Goal: Task Accomplishment & Management: Manage account settings

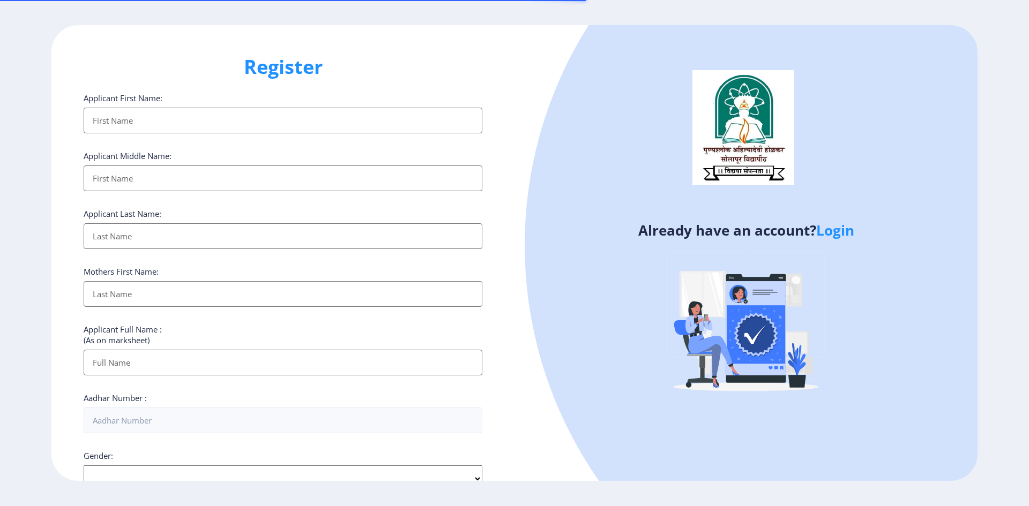
select select
click at [837, 234] on link "Login" at bounding box center [835, 230] width 38 height 19
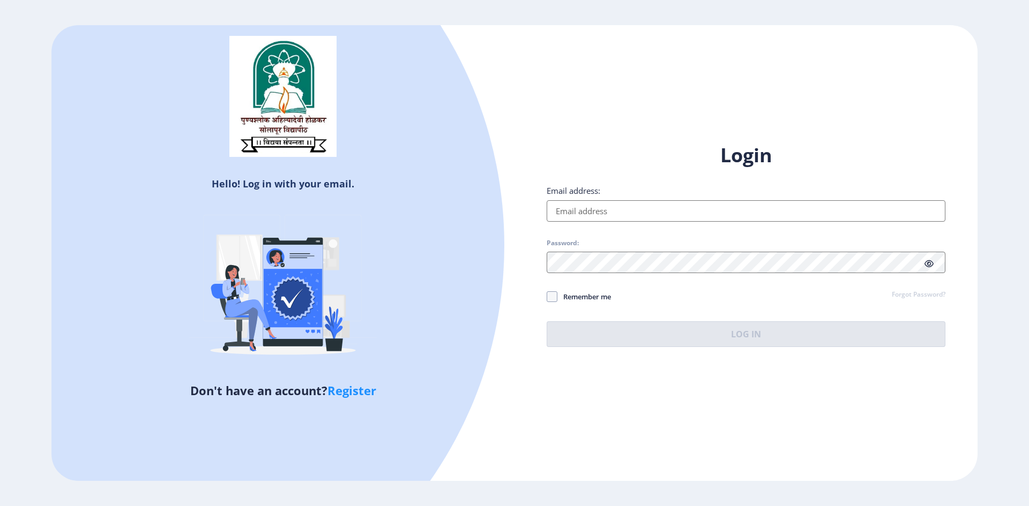
click at [599, 208] on input "Email address:" at bounding box center [746, 210] width 399 height 21
type input "[EMAIL_ADDRESS][DOMAIN_NAME]"
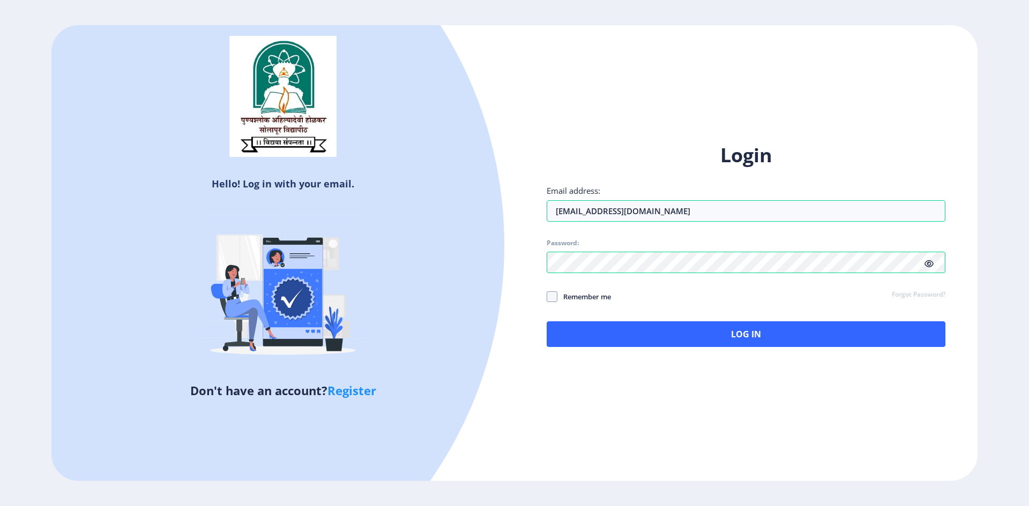
click at [931, 261] on icon at bounding box center [928, 264] width 9 height 8
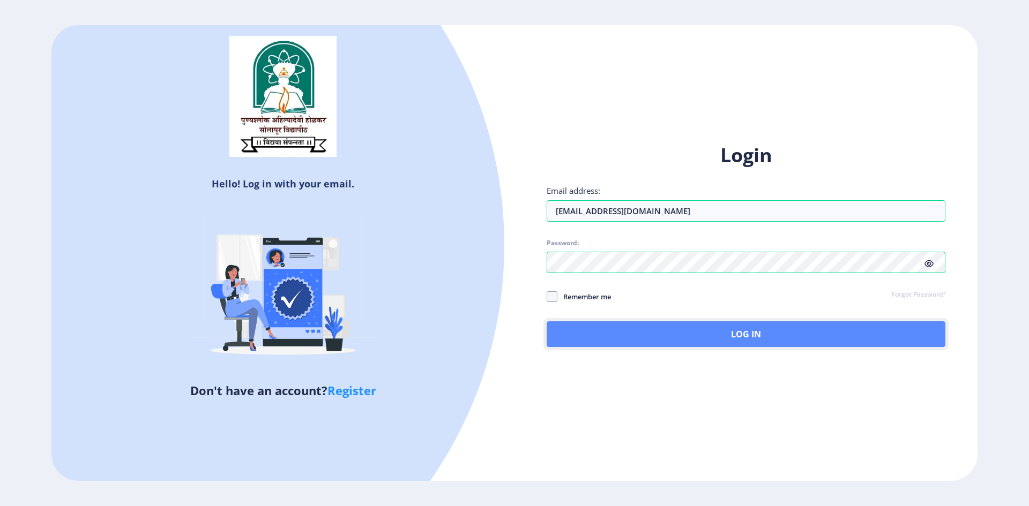
click at [728, 338] on button "Log In" at bounding box center [746, 335] width 399 height 26
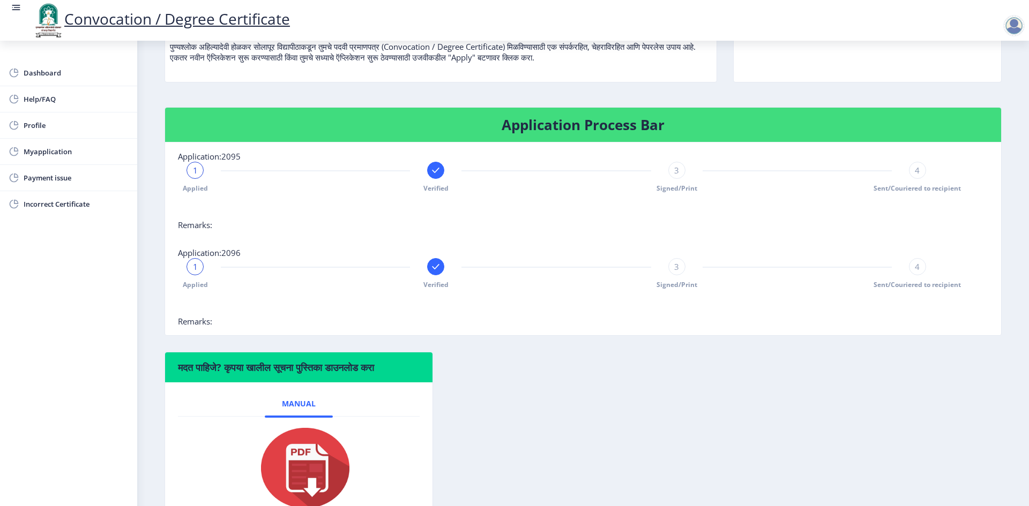
scroll to position [163, 0]
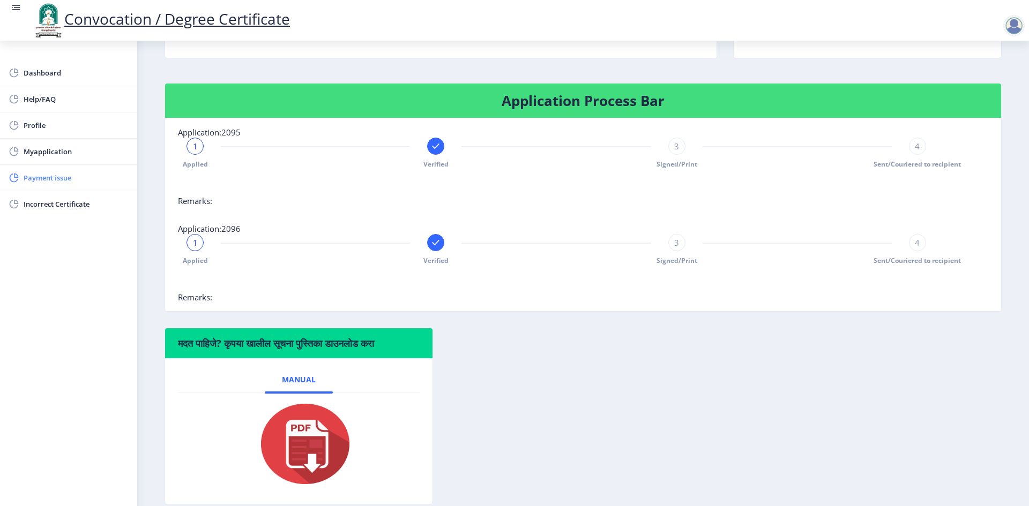
click at [59, 178] on span "Payment issue" at bounding box center [76, 177] width 105 height 13
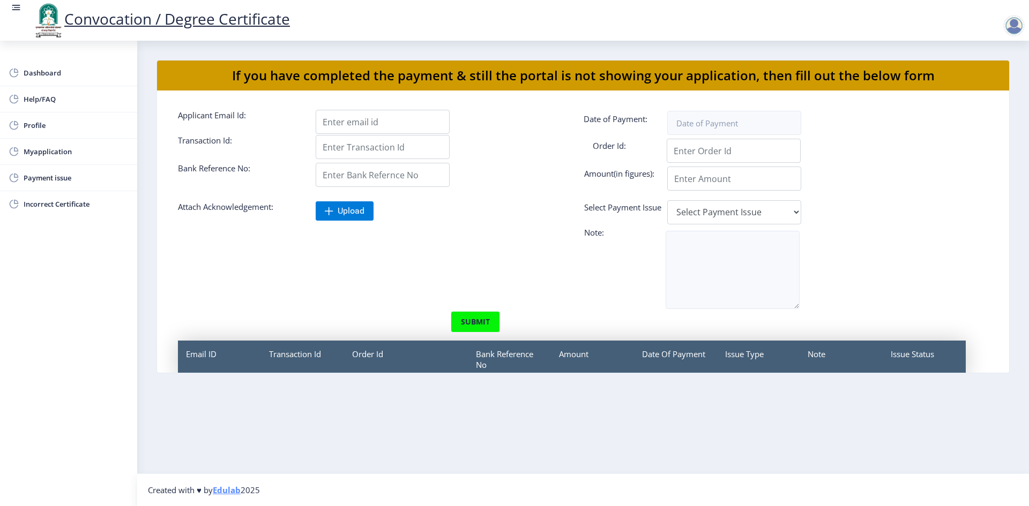
scroll to position [49, 0]
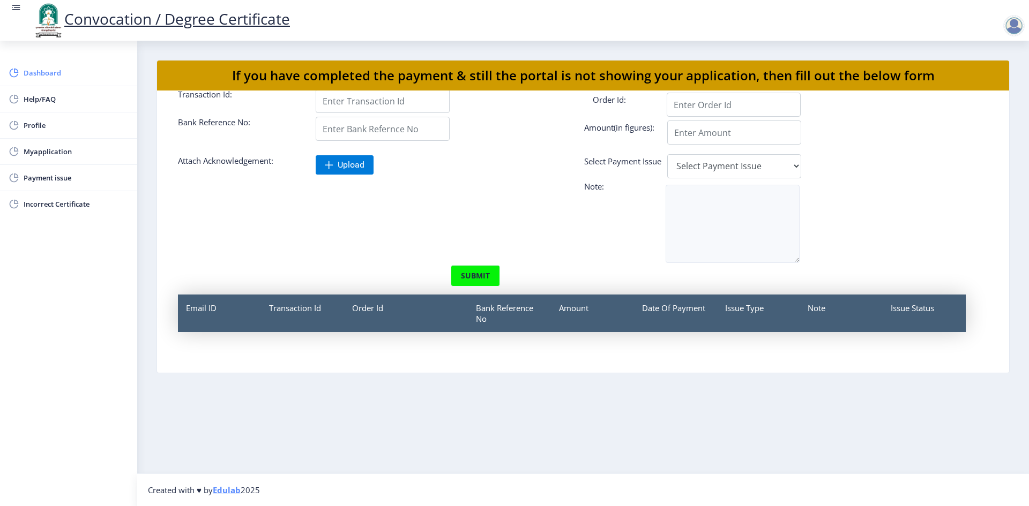
click at [36, 72] on span "Dashboard" at bounding box center [76, 72] width 105 height 13
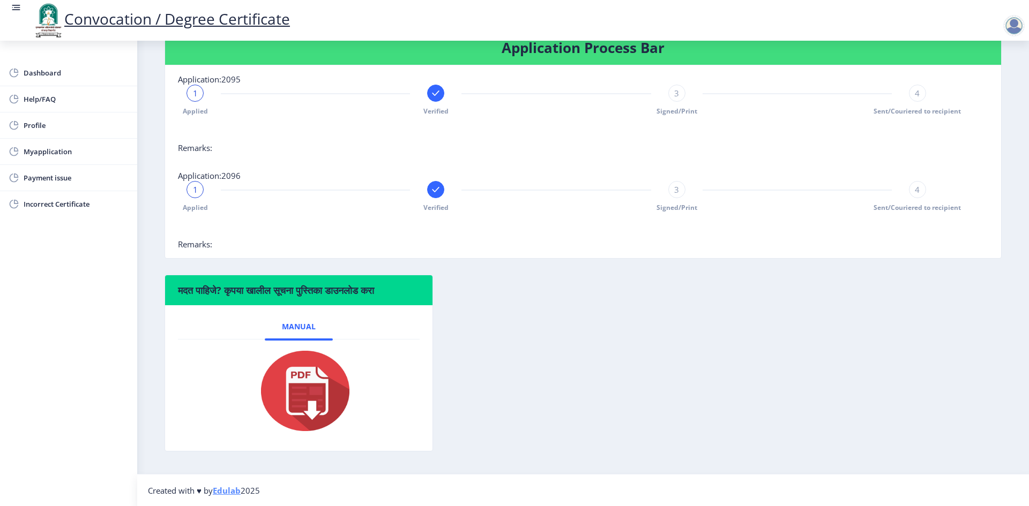
scroll to position [217, 0]
click at [37, 124] on span "Profile" at bounding box center [76, 125] width 105 height 13
select select
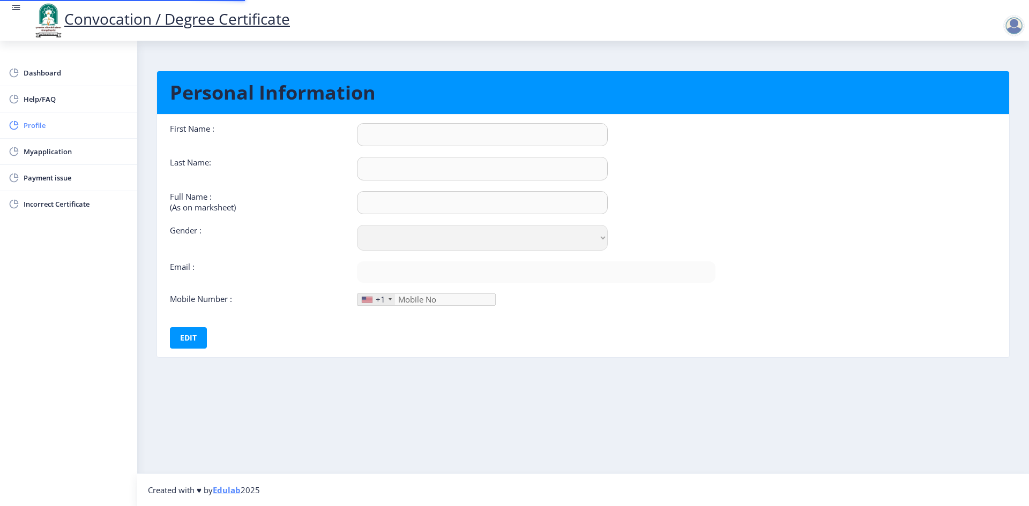
type input "[PERSON_NAME]"
type input "RATHOD"
type input "RATHOD [PERSON_NAME]"
select select "[DEMOGRAPHIC_DATA]"
type input "[EMAIL_ADDRESS][DOMAIN_NAME]"
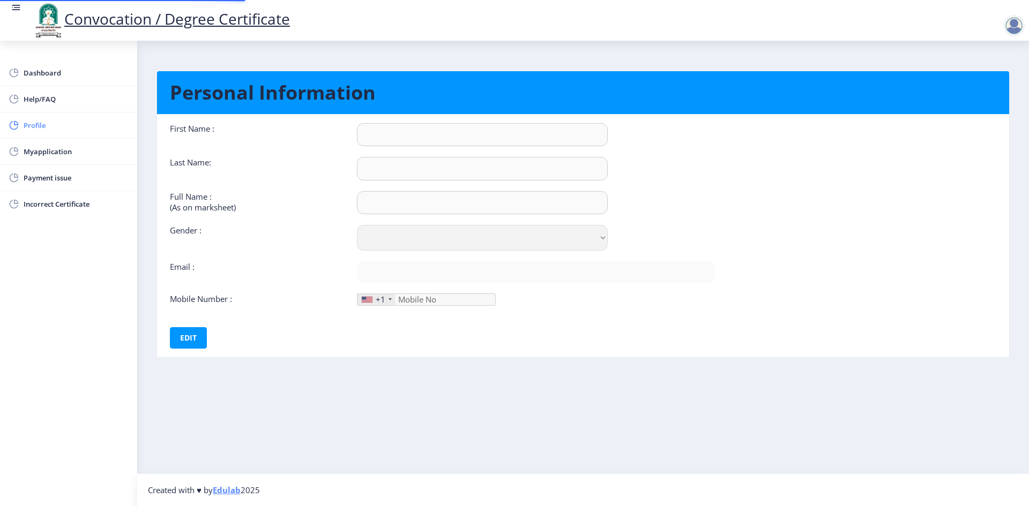
type input "9545869710"
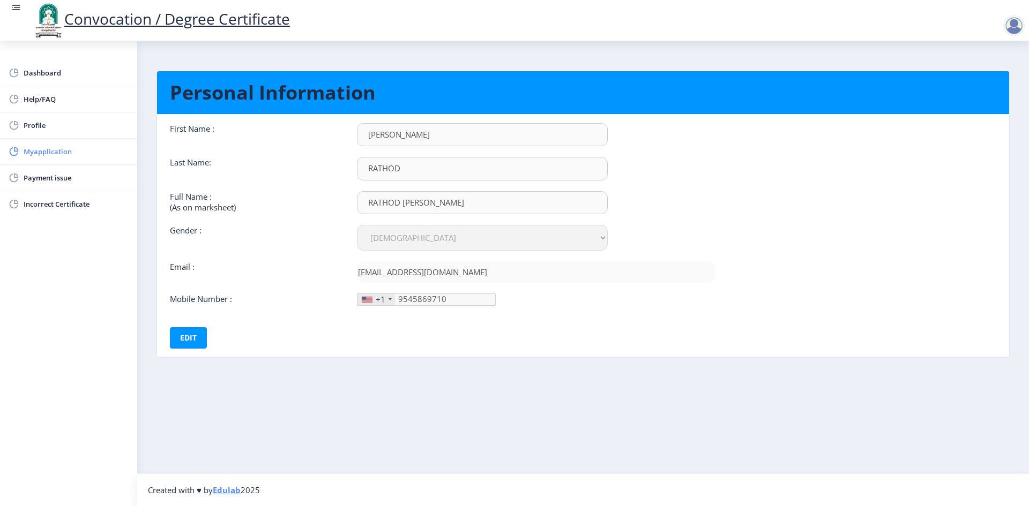
click at [57, 150] on span "Myapplication" at bounding box center [76, 151] width 105 height 13
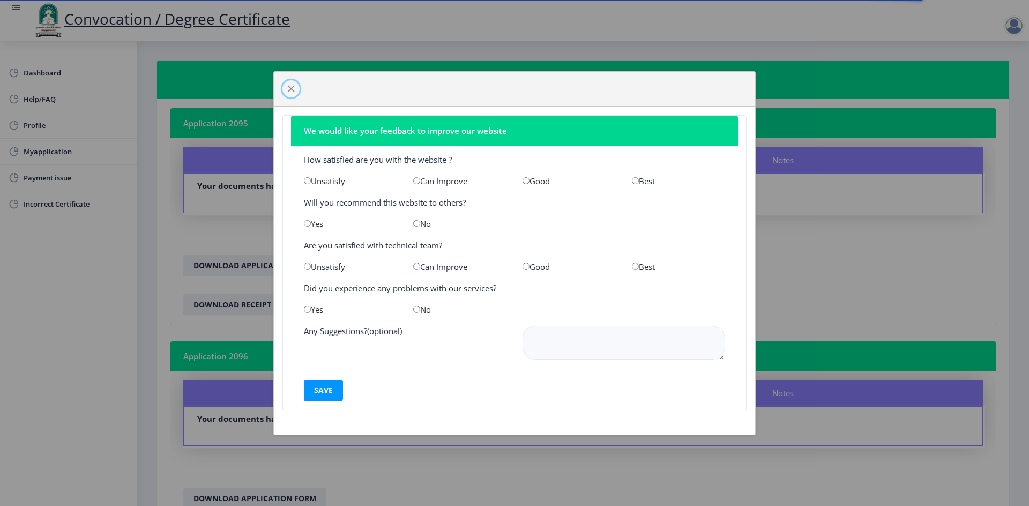
click at [289, 87] on span "button" at bounding box center [291, 89] width 9 height 9
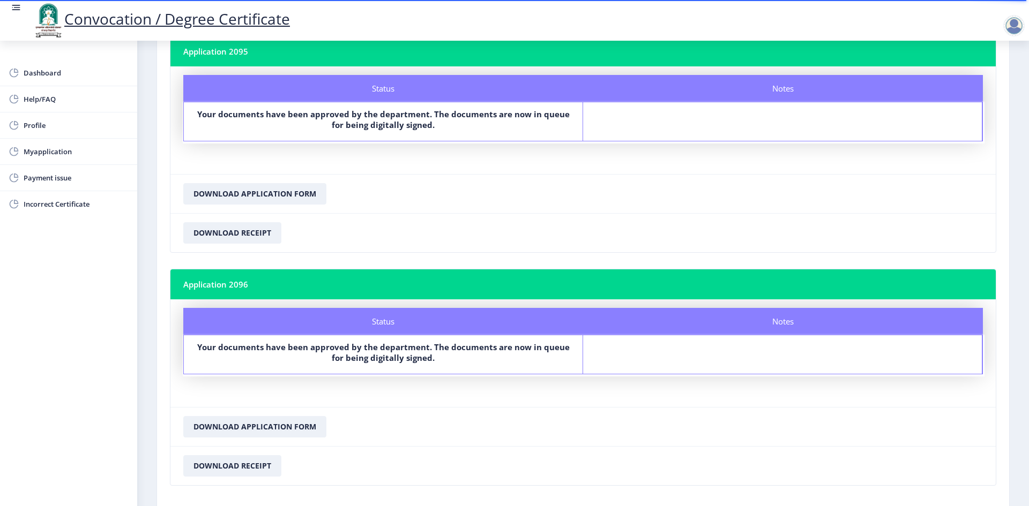
scroll to position [132, 0]
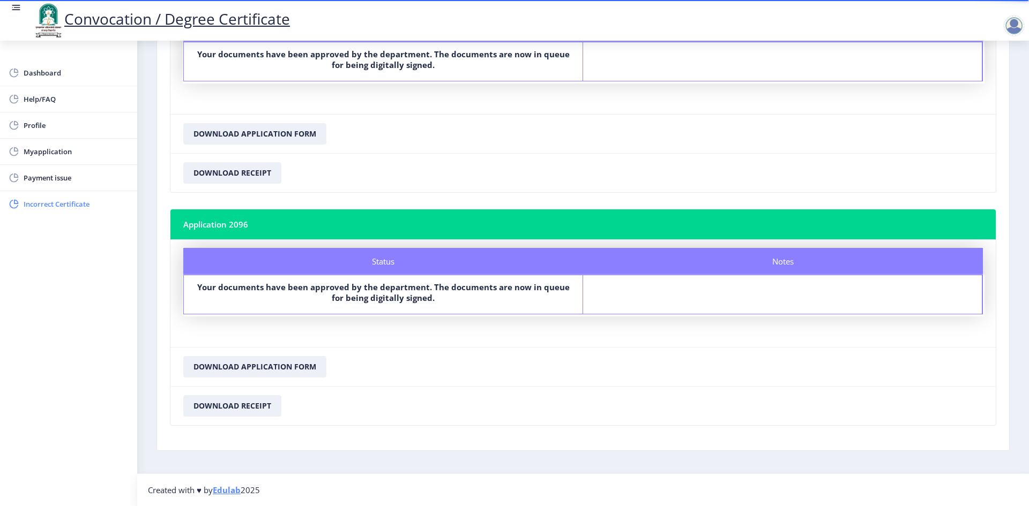
click at [53, 207] on span "Incorrect Certificate" at bounding box center [76, 204] width 105 height 13
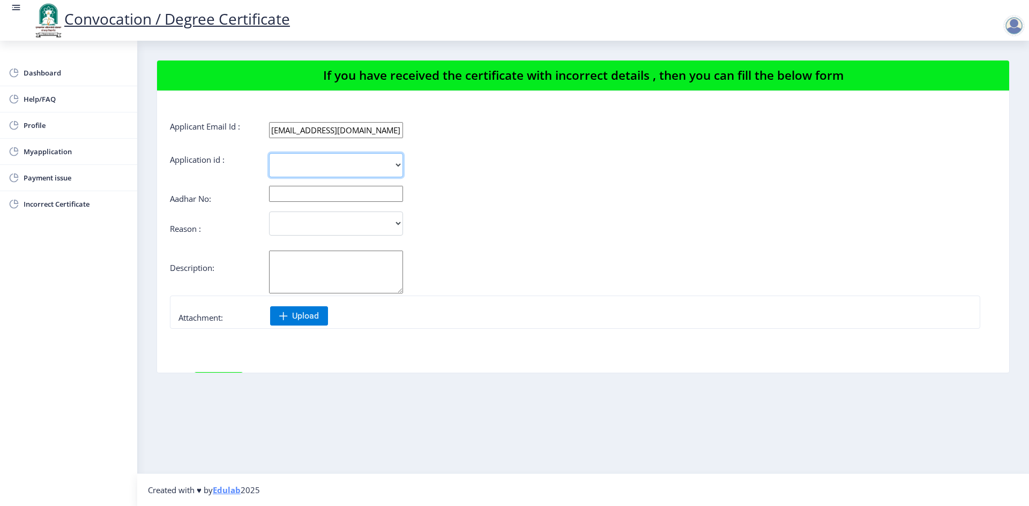
click at [309, 162] on select "2095 2096" at bounding box center [336, 165] width 134 height 24
select select "2096"
click at [269, 153] on select "2095 2096" at bounding box center [336, 165] width 134 height 24
click at [293, 193] on input "text" at bounding box center [336, 194] width 134 height 16
click at [292, 225] on select "Incorrect Course Name Incorrect Name/ Fathers Name Others" at bounding box center [336, 224] width 134 height 24
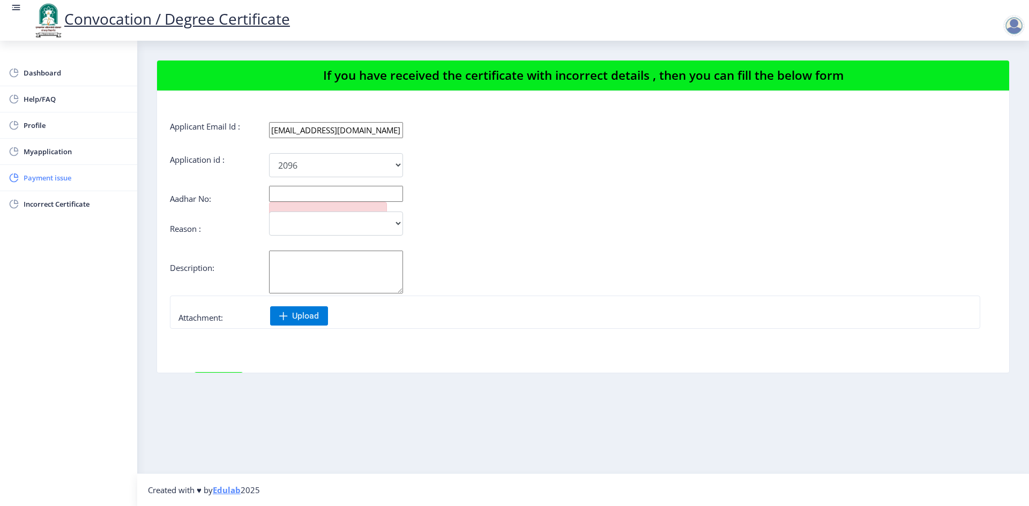
click at [50, 178] on span "Payment issue" at bounding box center [76, 177] width 105 height 13
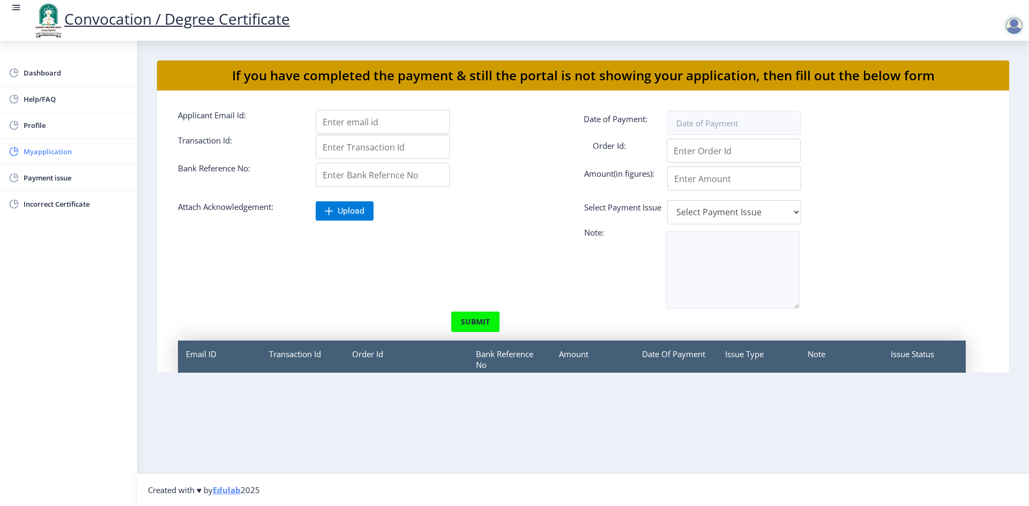
click at [47, 147] on span "Myapplication" at bounding box center [76, 151] width 105 height 13
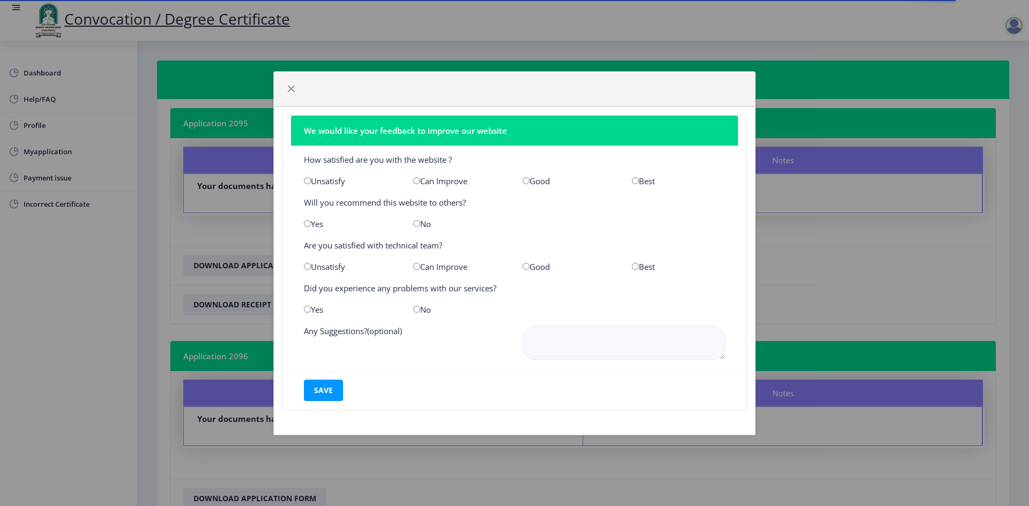
click at [306, 181] on input "radio" at bounding box center [307, 180] width 7 height 7
radio input "true"
click at [291, 88] on span "button" at bounding box center [291, 89] width 9 height 9
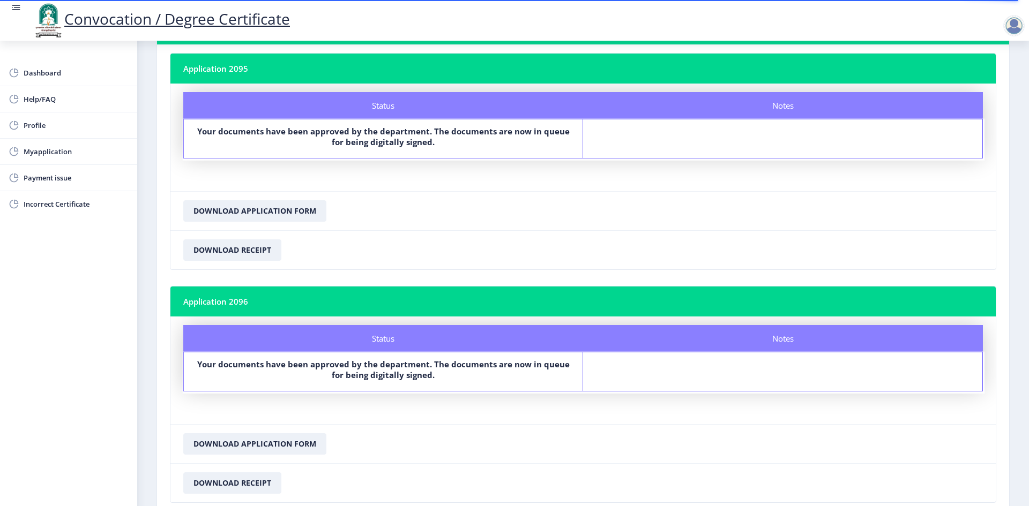
scroll to position [132, 0]
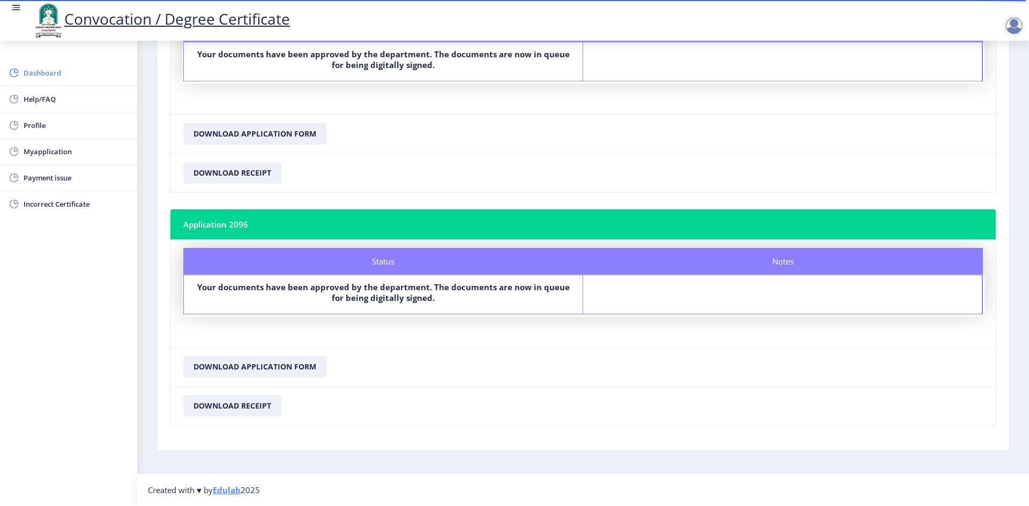
click at [40, 70] on span "Dashboard" at bounding box center [76, 72] width 105 height 13
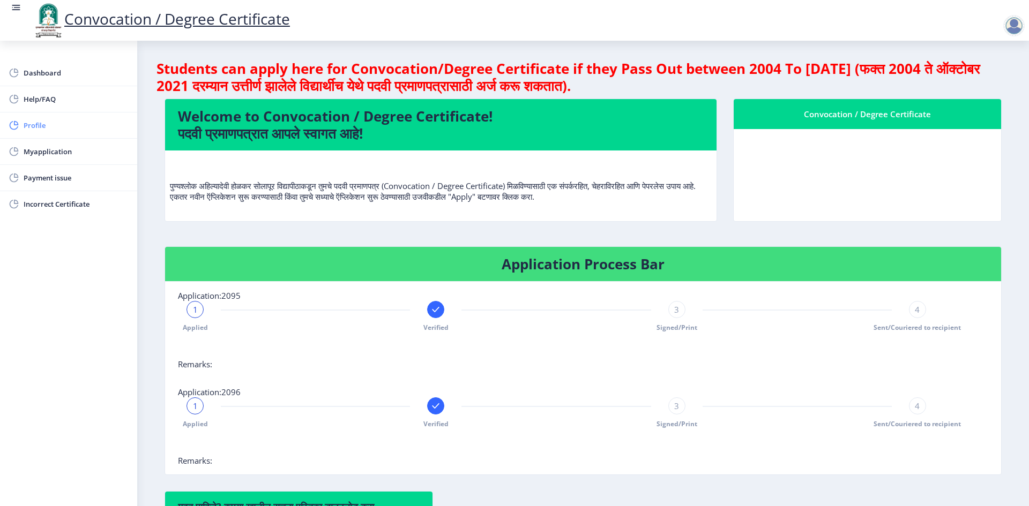
click at [37, 126] on span "Profile" at bounding box center [76, 125] width 105 height 13
select select
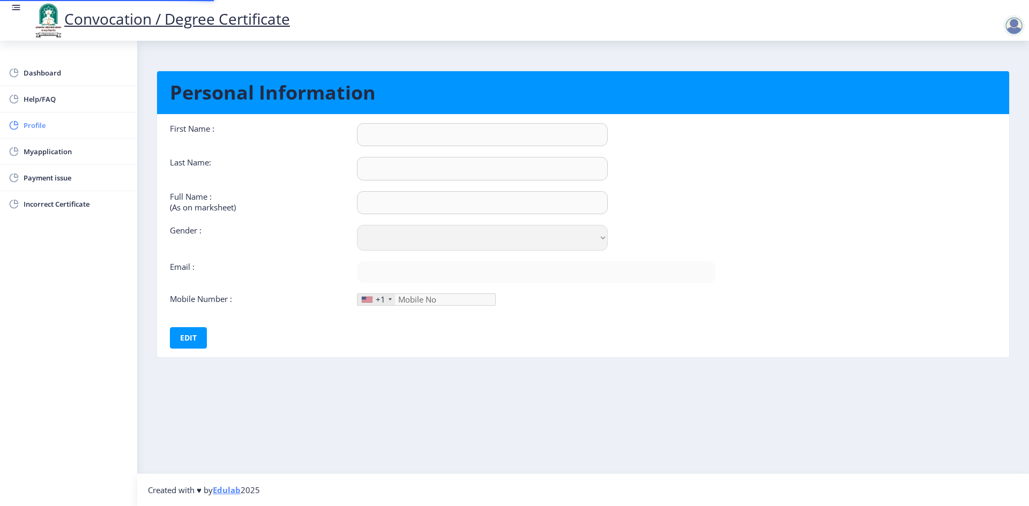
type input "[PERSON_NAME]"
type input "RATHOD"
type input "RATHOD [PERSON_NAME]"
select select "[DEMOGRAPHIC_DATA]"
type input "[EMAIL_ADDRESS][DOMAIN_NAME]"
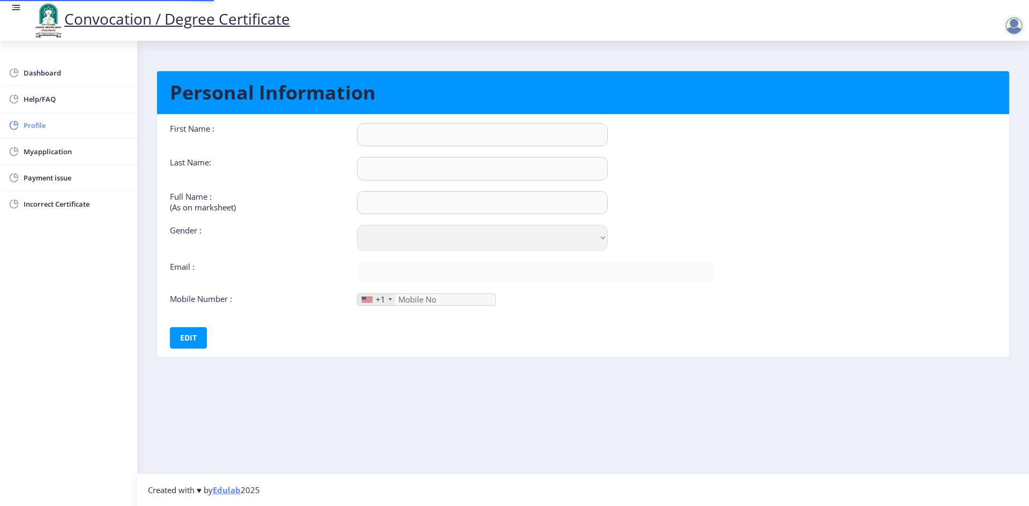
type input "9545869710"
click at [50, 179] on span "Payment issue" at bounding box center [76, 177] width 105 height 13
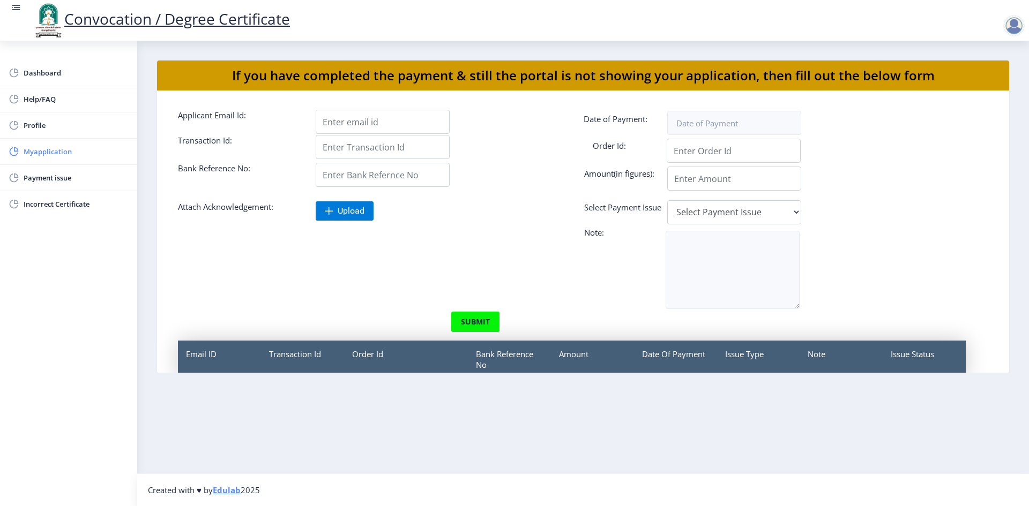
click at [56, 151] on span "Myapplication" at bounding box center [76, 151] width 105 height 13
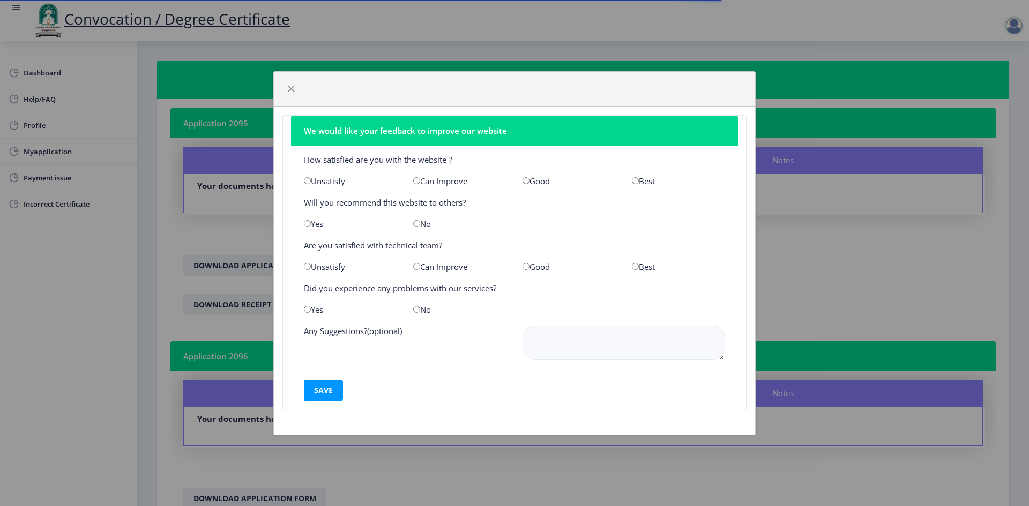
click at [72, 204] on div "We would like your feedback to improve our website How satisfied are you with t…" at bounding box center [514, 253] width 1029 height 506
click at [294, 93] on span "button" at bounding box center [291, 89] width 9 height 9
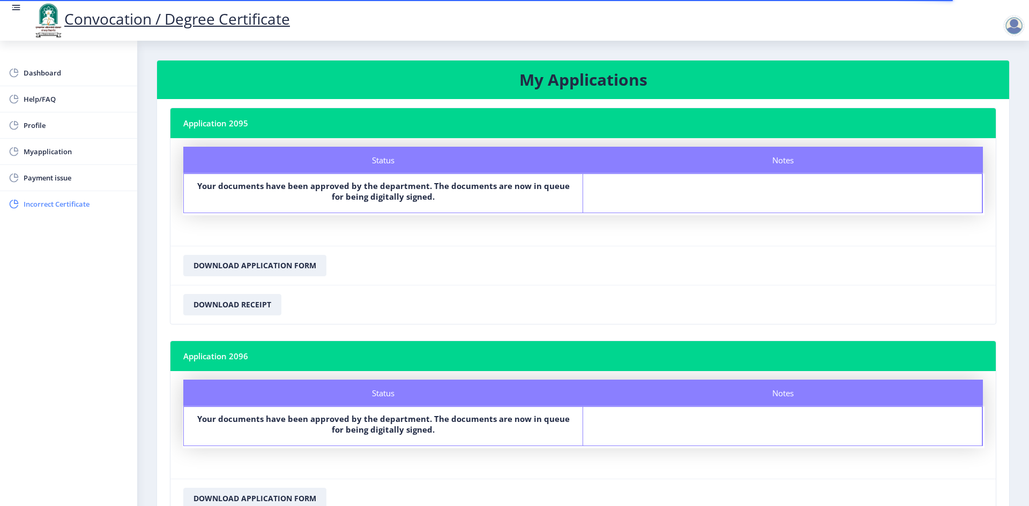
click at [63, 204] on span "Incorrect Certificate" at bounding box center [76, 204] width 105 height 13
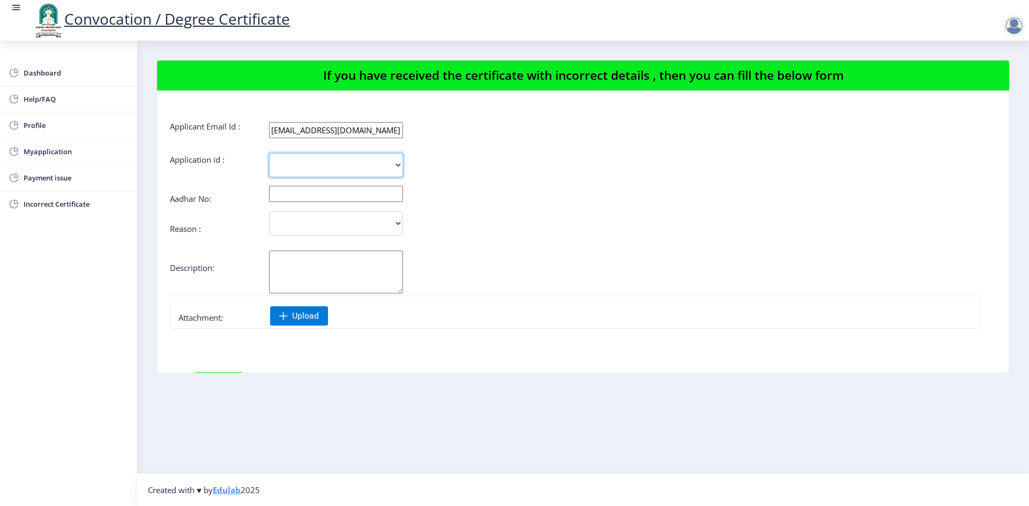
click at [325, 165] on select "2095 2096" at bounding box center [336, 165] width 134 height 24
click at [309, 163] on select "2095 2096" at bounding box center [336, 165] width 134 height 24
click at [311, 169] on select "2095 2096" at bounding box center [336, 165] width 134 height 24
click at [301, 164] on select "2095 2096" at bounding box center [336, 165] width 134 height 24
click at [324, 191] on input "text" at bounding box center [336, 194] width 134 height 16
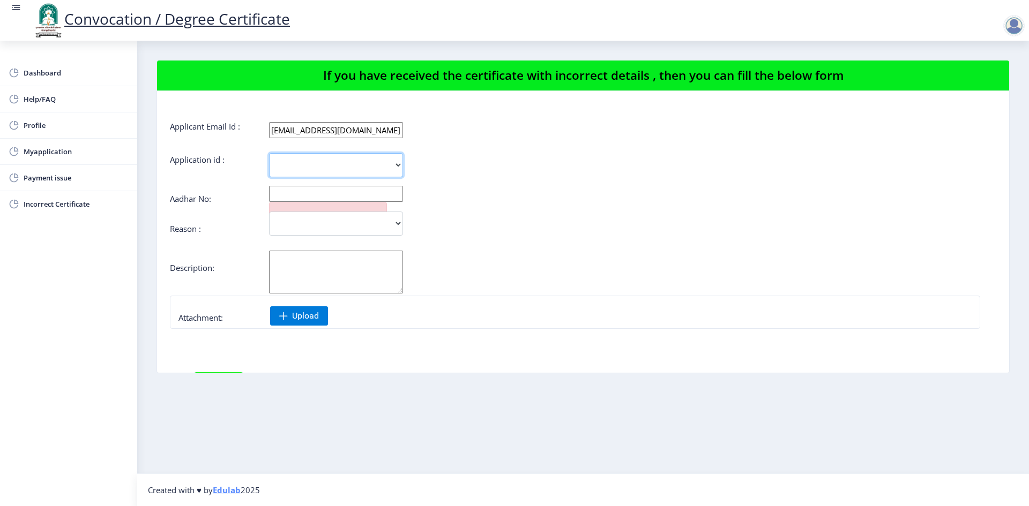
click at [301, 162] on select "2095 2096" at bounding box center [336, 165] width 134 height 24
click at [269, 153] on select "2095 2096" at bounding box center [336, 165] width 134 height 24
click at [312, 165] on select "2095 2096" at bounding box center [336, 165] width 134 height 24
click at [313, 165] on select "2095 2096" at bounding box center [336, 165] width 134 height 24
click at [401, 165] on select "2095 2096" at bounding box center [336, 165] width 134 height 24
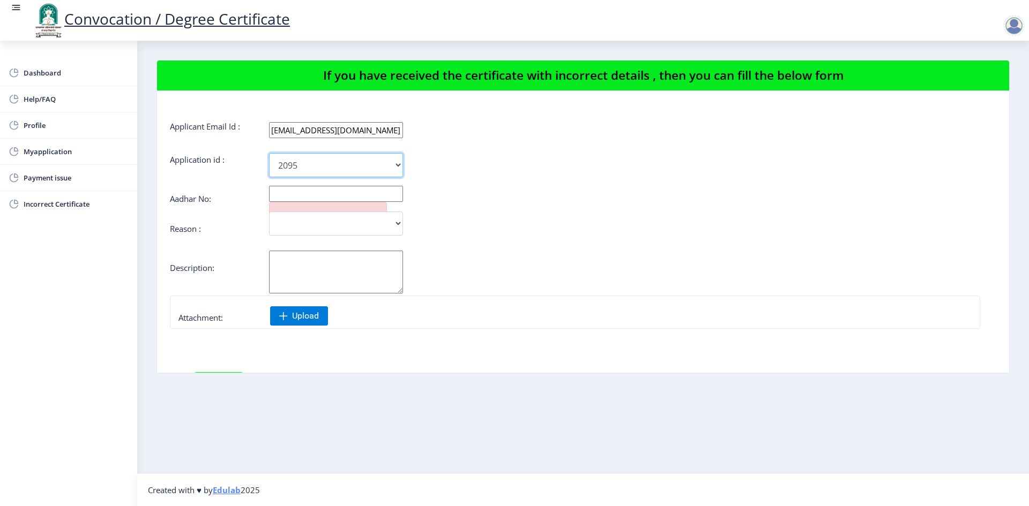
select select "2096"
click at [269, 153] on select "2095 2096" at bounding box center [336, 165] width 134 height 24
click at [300, 220] on select "Incorrect Course Name Incorrect Name/ Fathers Name Others" at bounding box center [336, 224] width 134 height 24
select select "Incorrect Course Name"
click at [269, 212] on select "Incorrect Course Name Incorrect Name/ Fathers Name Others" at bounding box center [336, 224] width 134 height 24
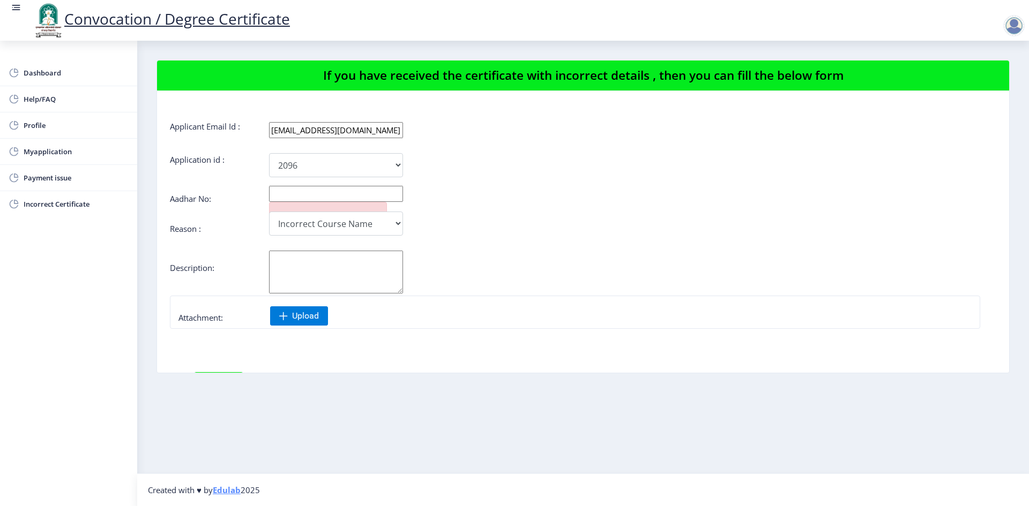
click at [301, 269] on textarea "Aadhar No:" at bounding box center [336, 272] width 134 height 43
click at [298, 197] on input "text" at bounding box center [336, 194] width 134 height 16
click at [346, 262] on textarea "Aadhar No:" at bounding box center [336, 272] width 134 height 43
click at [317, 159] on select "2095 2096" at bounding box center [336, 165] width 134 height 24
click at [37, 122] on span "Profile" at bounding box center [76, 125] width 105 height 13
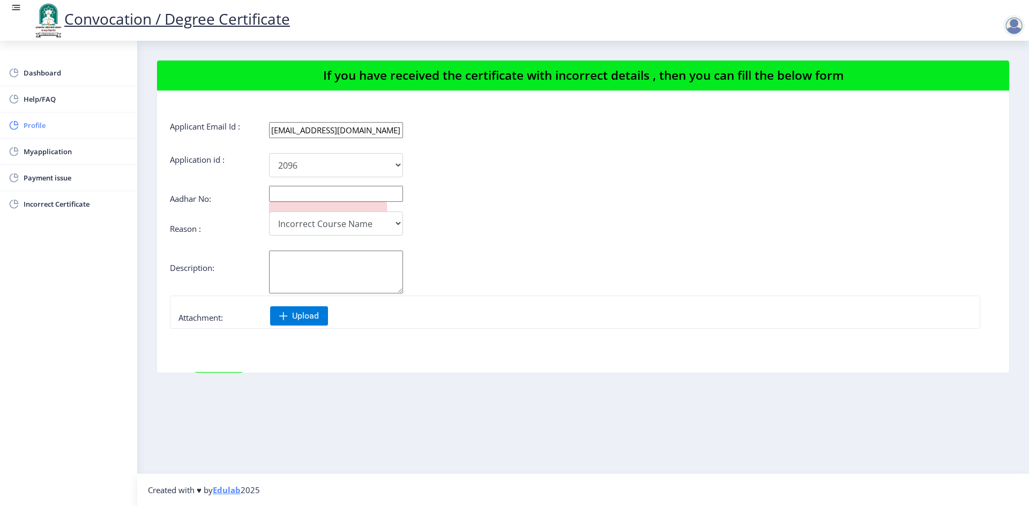
select select
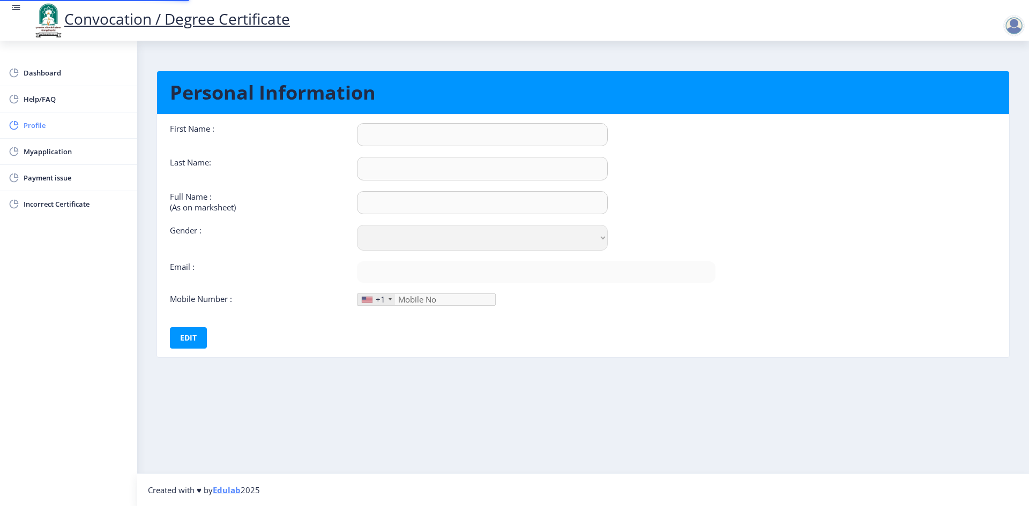
type input "[PERSON_NAME]"
type input "RATHOD"
type input "RATHOD [PERSON_NAME]"
select select "[DEMOGRAPHIC_DATA]"
type input "[EMAIL_ADDRESS][DOMAIN_NAME]"
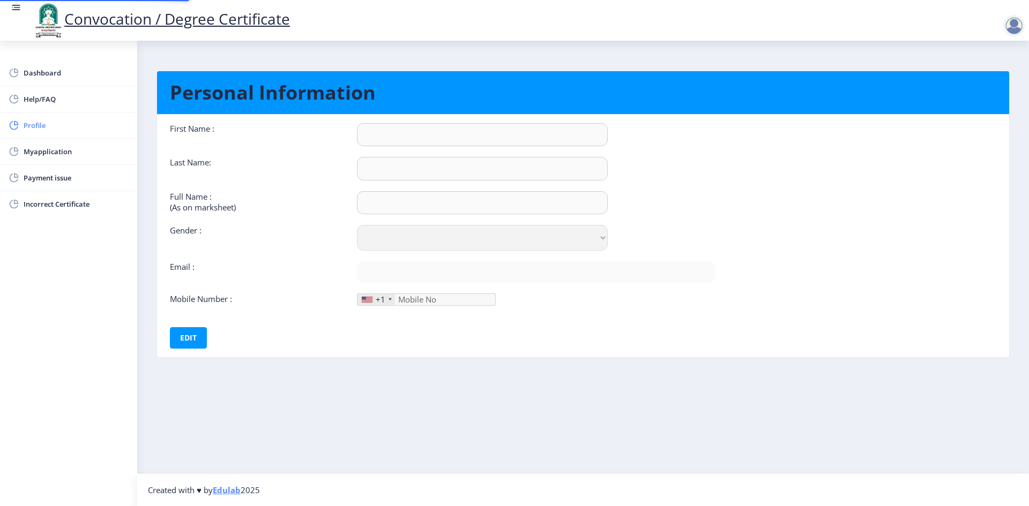
type input "9545869710"
click at [42, 99] on span "Help/FAQ" at bounding box center [76, 99] width 105 height 13
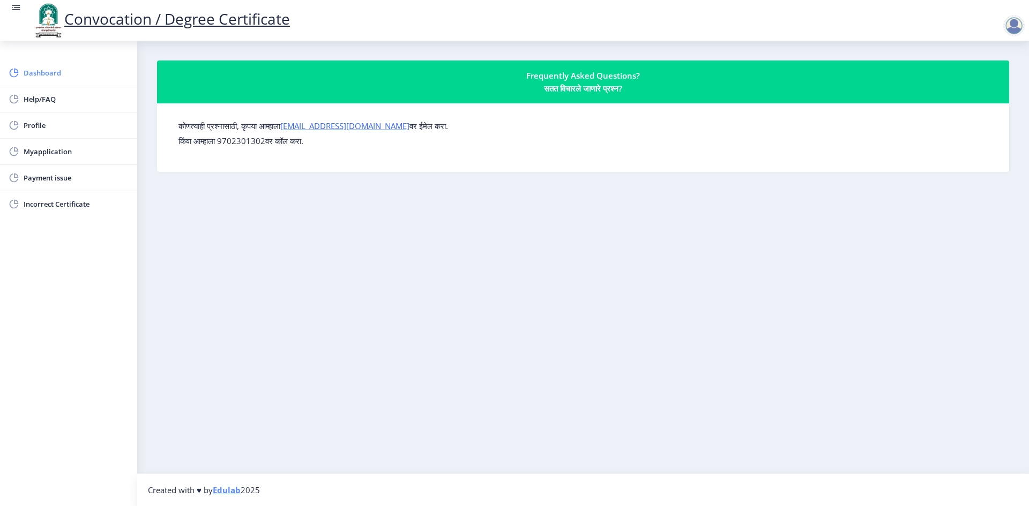
click at [37, 77] on span "Dashboard" at bounding box center [76, 72] width 105 height 13
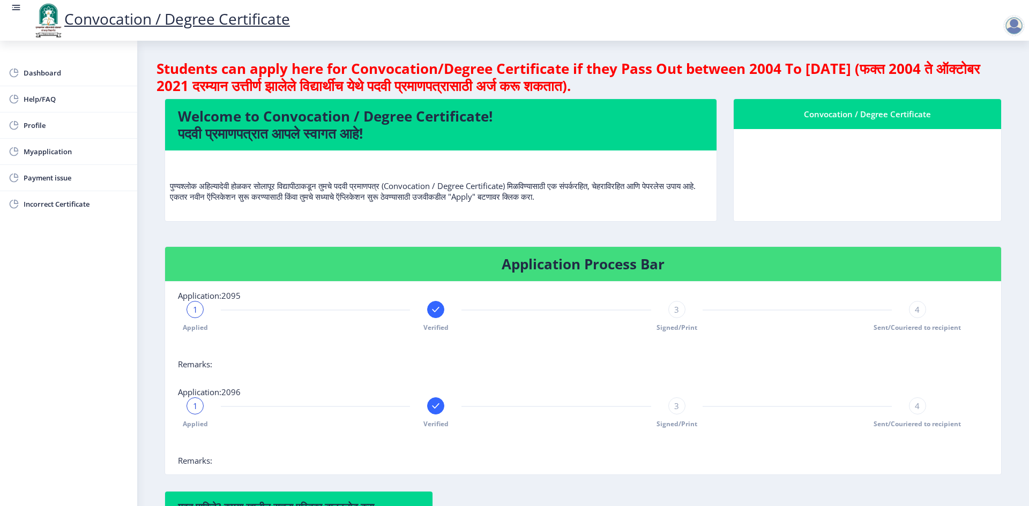
click at [825, 111] on div "Convocation / Degree Certificate" at bounding box center [868, 114] width 242 height 13
click at [894, 121] on nb-card-header "Convocation / Degree Certificate" at bounding box center [867, 114] width 267 height 30
click at [772, 204] on nb-card-body at bounding box center [867, 175] width 267 height 92
click at [44, 71] on span "Dashboard" at bounding box center [76, 72] width 105 height 13
click at [33, 100] on span "Help/FAQ" at bounding box center [76, 99] width 105 height 13
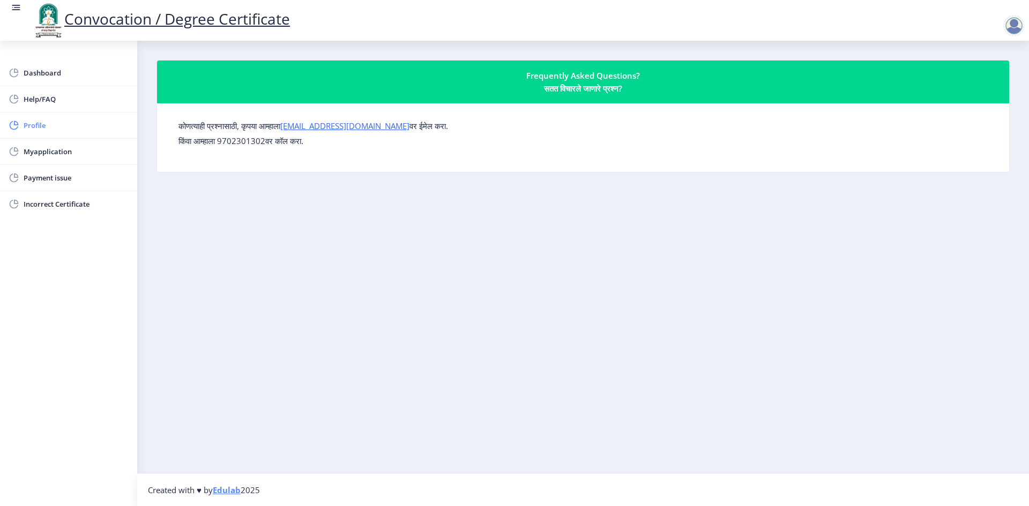
click at [39, 123] on span "Profile" at bounding box center [76, 125] width 105 height 13
select select
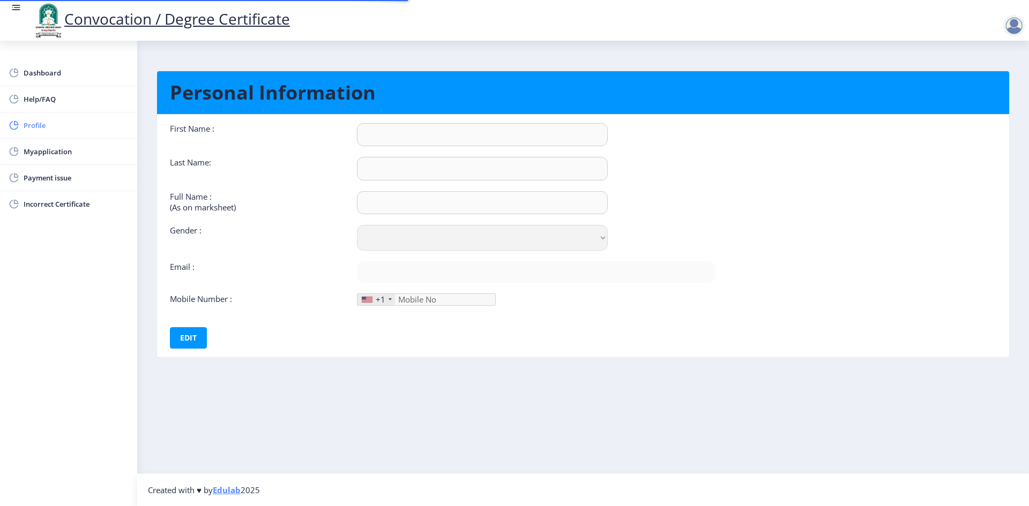
type input "[PERSON_NAME]"
type input "RATHOD"
type input "RATHOD [PERSON_NAME]"
select select "[DEMOGRAPHIC_DATA]"
type input "[EMAIL_ADDRESS][DOMAIN_NAME]"
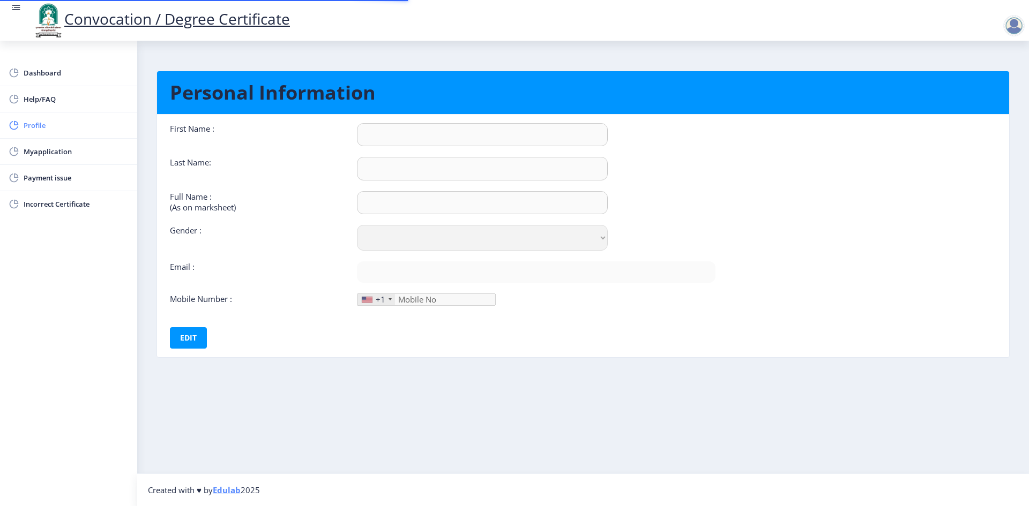
type input "9545869710"
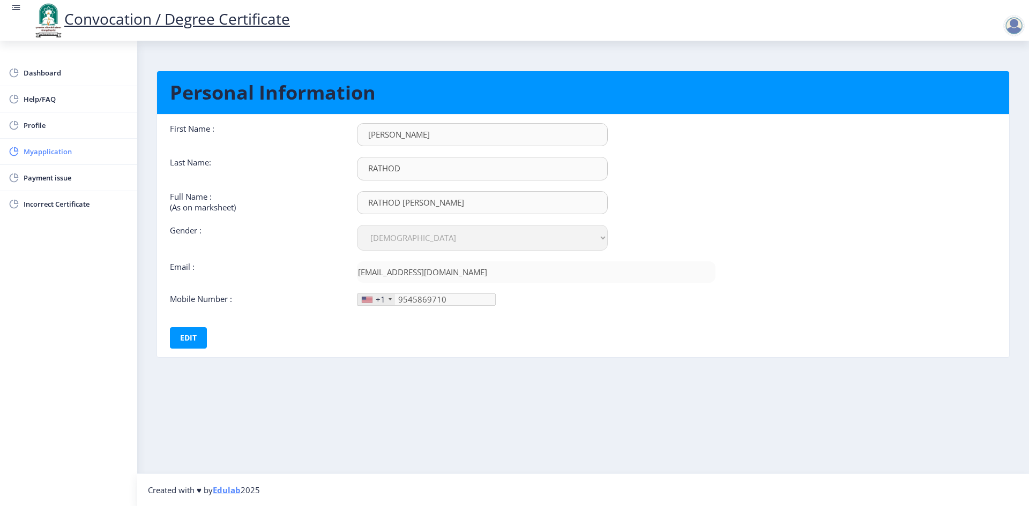
click at [43, 148] on span "Myapplication" at bounding box center [76, 151] width 105 height 13
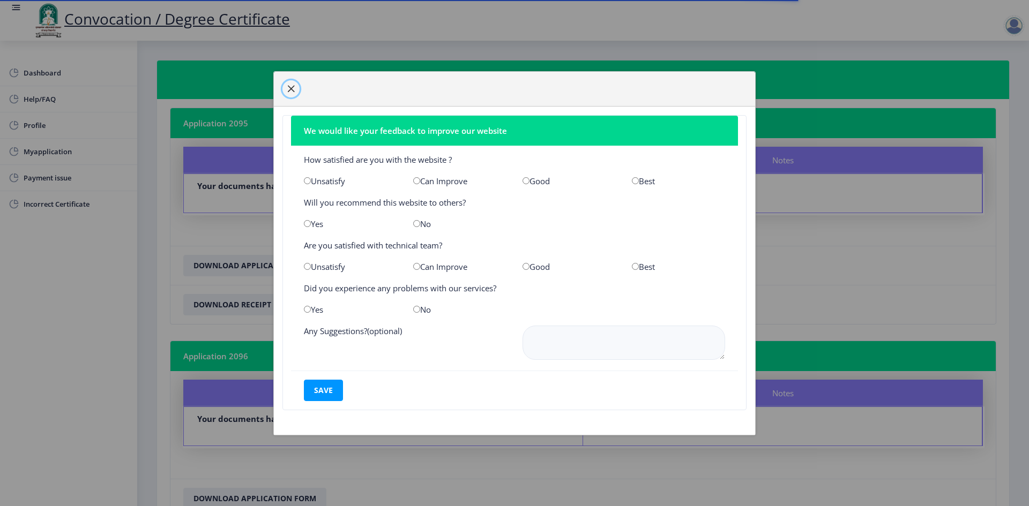
click at [286, 91] on button "button" at bounding box center [290, 88] width 17 height 17
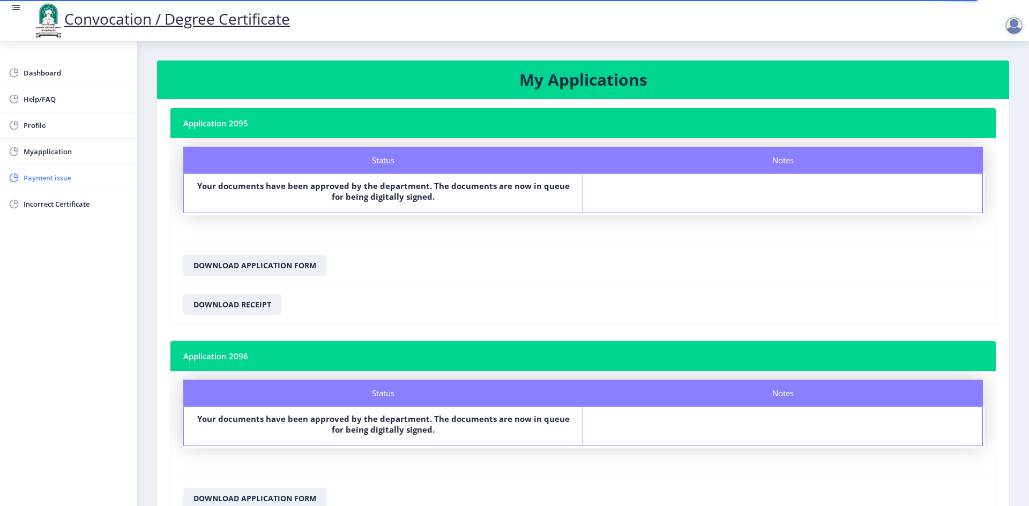
click at [58, 179] on span "Payment issue" at bounding box center [76, 177] width 105 height 13
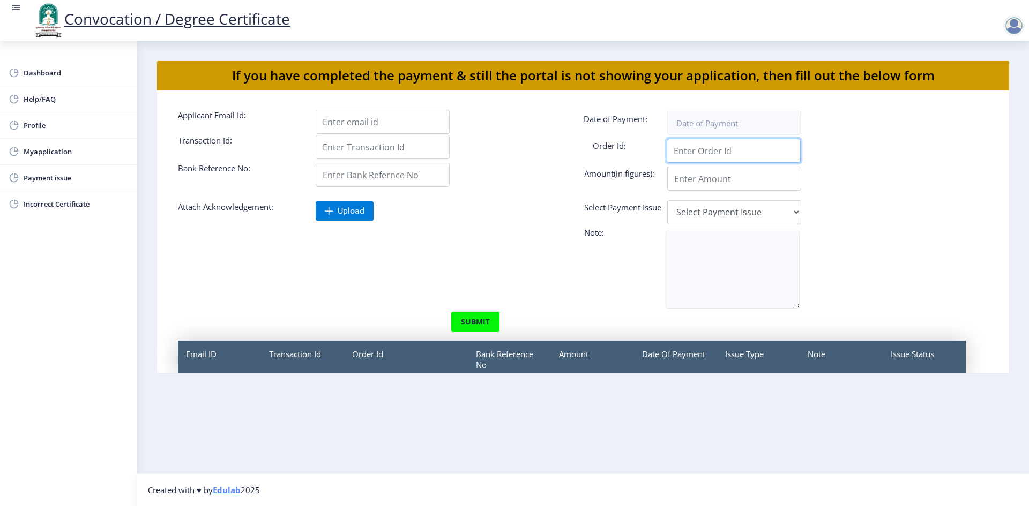
click at [705, 151] on input "Applicant Email Id:" at bounding box center [734, 151] width 134 height 24
click at [719, 214] on select "Select Payment Issue Single Payment Multiple Payment Others" at bounding box center [734, 212] width 134 height 24
click at [368, 117] on input "Applicant Email Id:" at bounding box center [383, 122] width 134 height 24
click at [348, 148] on input "Applicant Email Id:" at bounding box center [383, 147] width 134 height 24
click at [702, 133] on input at bounding box center [734, 123] width 134 height 24
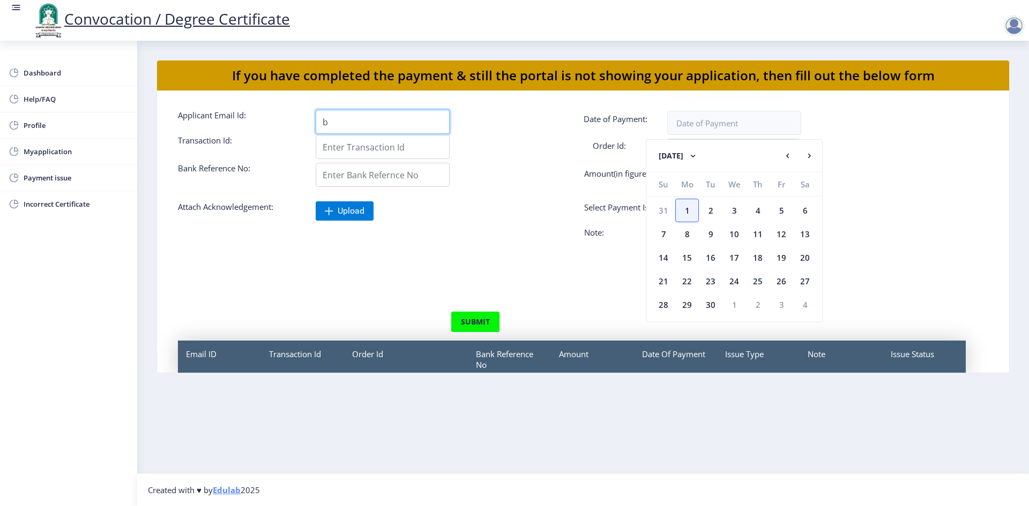
click at [333, 120] on input "b" at bounding box center [383, 122] width 134 height 24
drag, startPoint x: 340, startPoint y: 129, endPoint x: 315, endPoint y: 129, distance: 25.2
click at [316, 129] on input "[MEDICAL_DATA]" at bounding box center [383, 122] width 134 height 24
paste input "[EMAIL_ADDRESS][DOMAIN_NAME]"
type input "[EMAIL_ADDRESS][DOMAIN_NAME]"
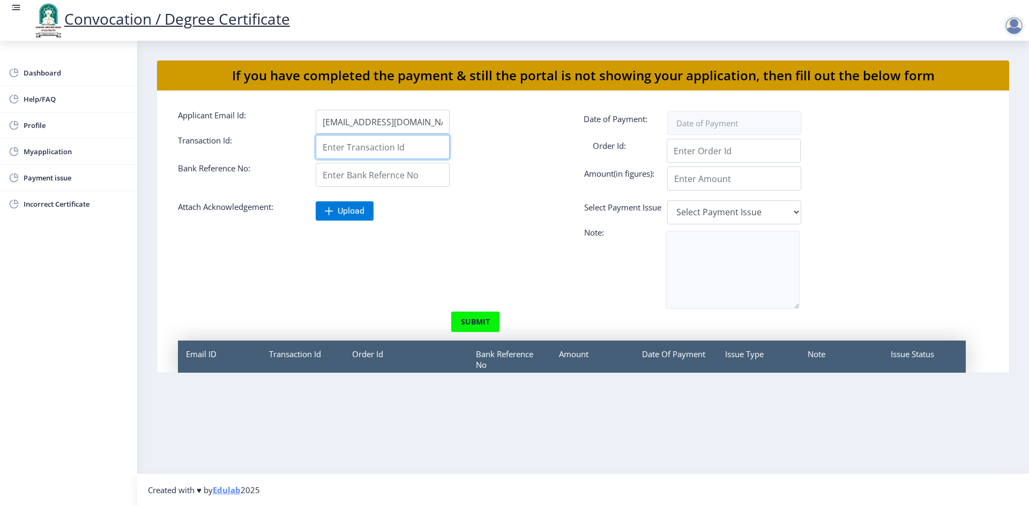
click at [377, 146] on input "Applicant Email Id:" at bounding box center [383, 147] width 134 height 24
type input "113891576507"
click at [366, 177] on input "Applicant Email Id:" at bounding box center [383, 175] width 134 height 24
click at [687, 150] on input "Applicant Email Id:" at bounding box center [734, 151] width 134 height 24
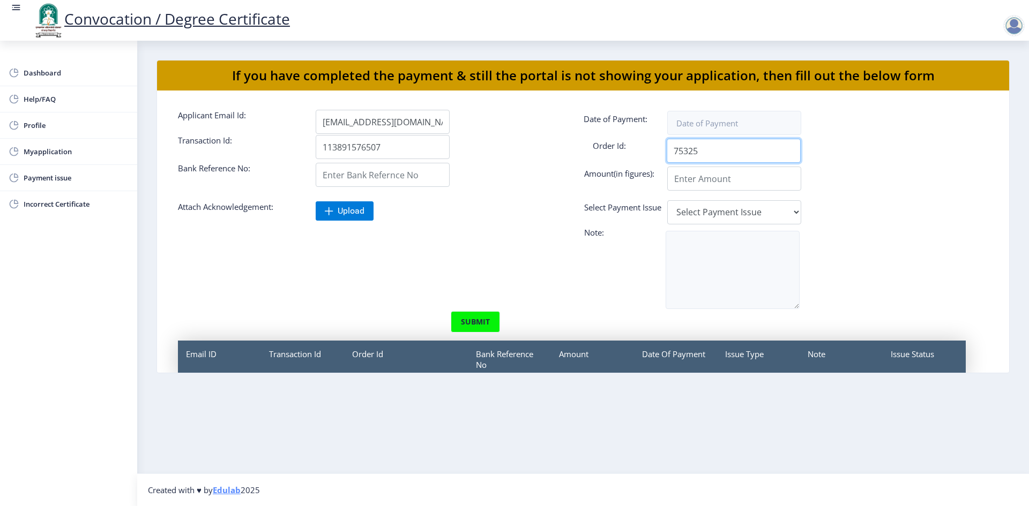
type input "75325"
click at [692, 177] on input "Applicant Email Id:" at bounding box center [734, 179] width 134 height 24
type input "2885"
click at [699, 217] on select "Select Payment Issue Single Payment Multiple Payment Others" at bounding box center [734, 212] width 134 height 24
select select "Others"
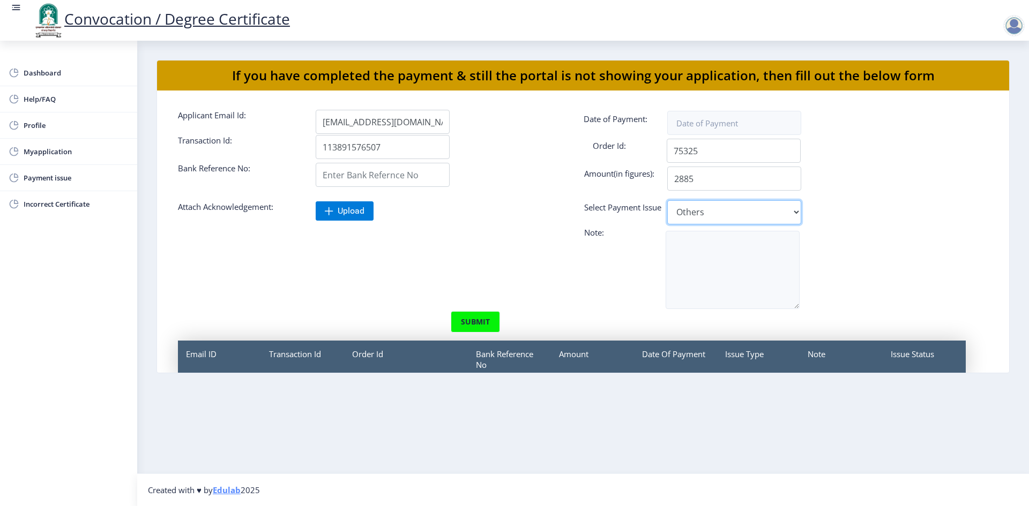
click at [667, 200] on select "Select Payment Issue Single Payment Multiple Payment Others" at bounding box center [734, 212] width 134 height 24
click at [472, 321] on button "submit" at bounding box center [475, 321] width 49 height 21
click at [479, 318] on button "submit" at bounding box center [475, 321] width 49 height 21
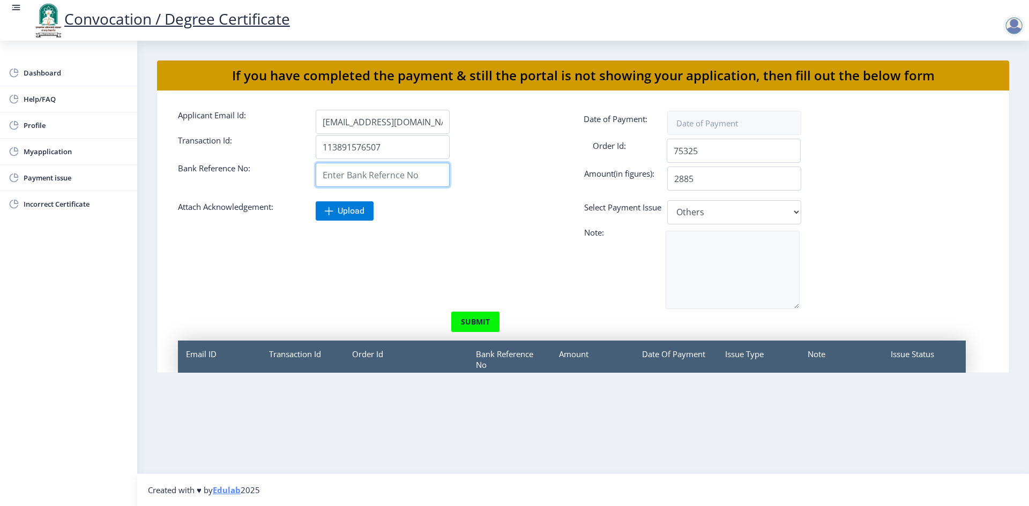
click at [370, 175] on input "Applicant Email Id:" at bounding box center [383, 175] width 134 height 24
type input "[EMAIL_ADDRESS][DOMAIN_NAME]"
click at [496, 318] on button "submit" at bounding box center [475, 321] width 49 height 21
click at [479, 319] on button "submit" at bounding box center [475, 321] width 49 height 21
click at [479, 318] on button "submit" at bounding box center [475, 321] width 49 height 21
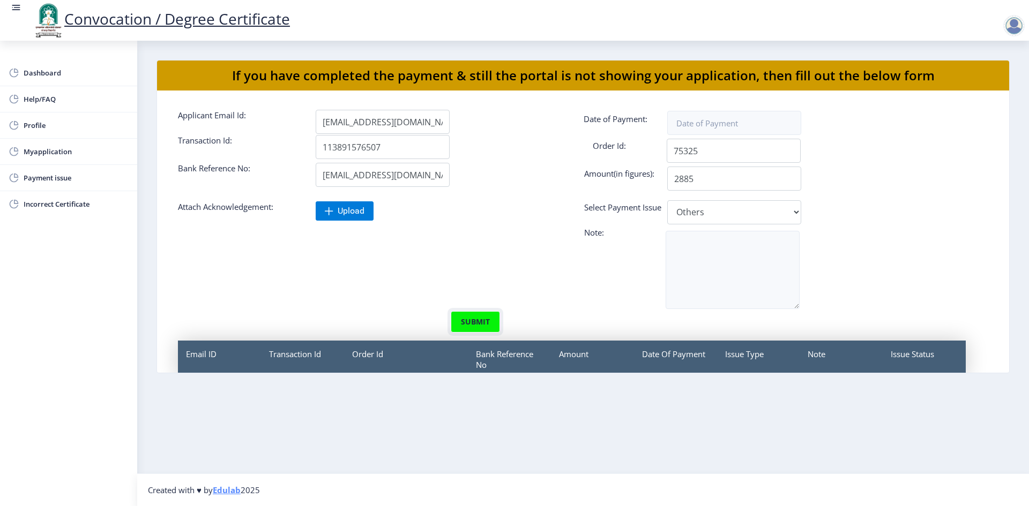
click at [483, 319] on button "submit" at bounding box center [475, 321] width 49 height 21
click at [484, 319] on button "submit" at bounding box center [475, 321] width 49 height 21
click at [35, 124] on span "Profile" at bounding box center [76, 125] width 105 height 13
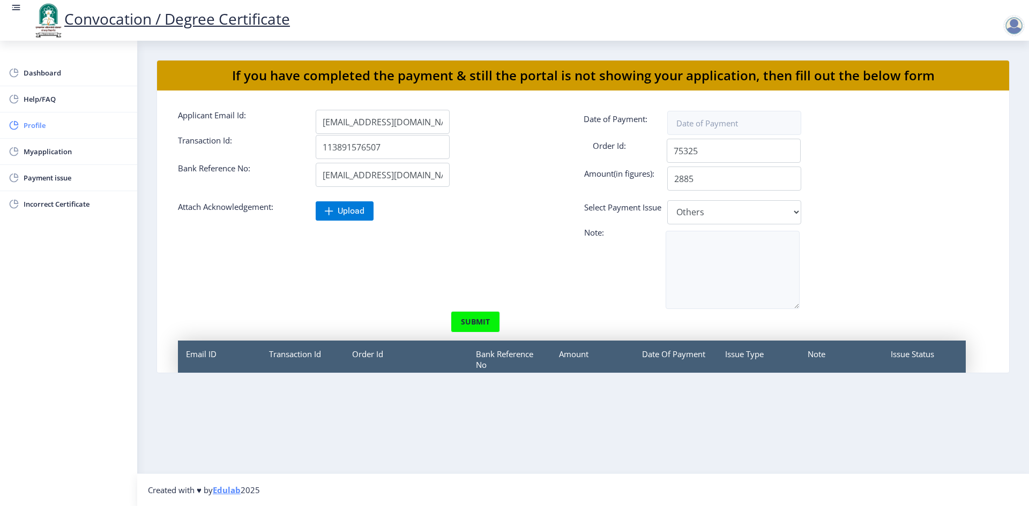
select select
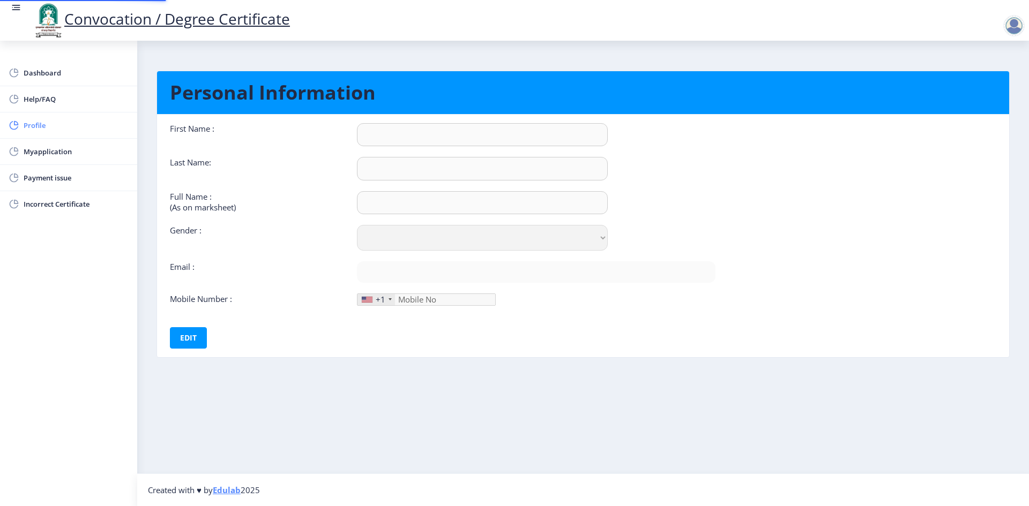
type input "[PERSON_NAME]"
type input "RATHOD"
type input "RATHOD [PERSON_NAME]"
select select "[DEMOGRAPHIC_DATA]"
type input "[EMAIL_ADDRESS][DOMAIN_NAME]"
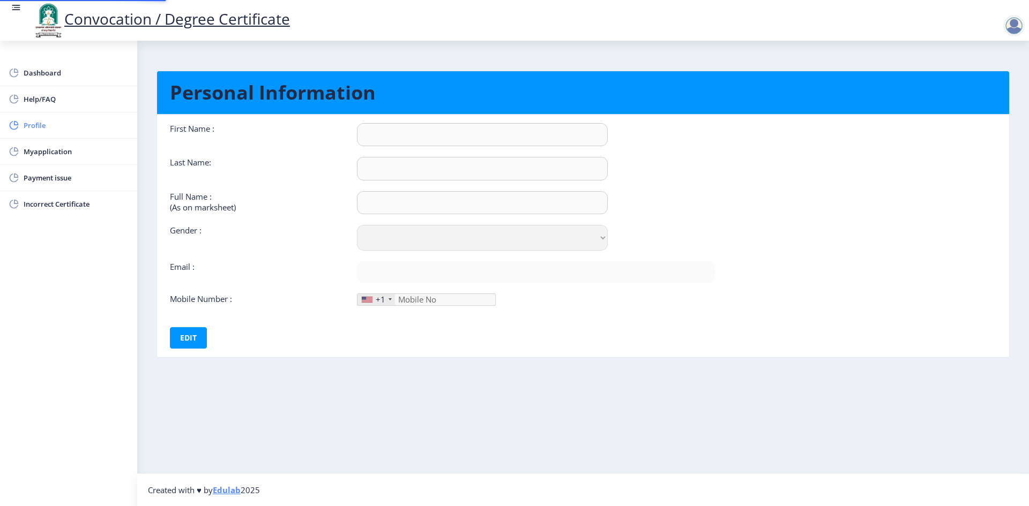
type input "9545869710"
click at [41, 176] on span "Payment issue" at bounding box center [76, 177] width 105 height 13
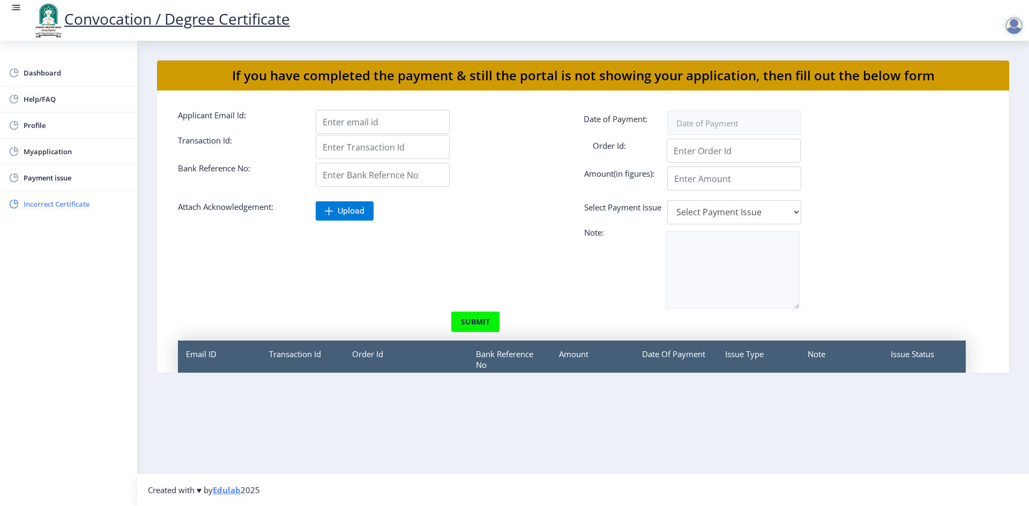
click at [53, 203] on span "Incorrect Certificate" at bounding box center [76, 204] width 105 height 13
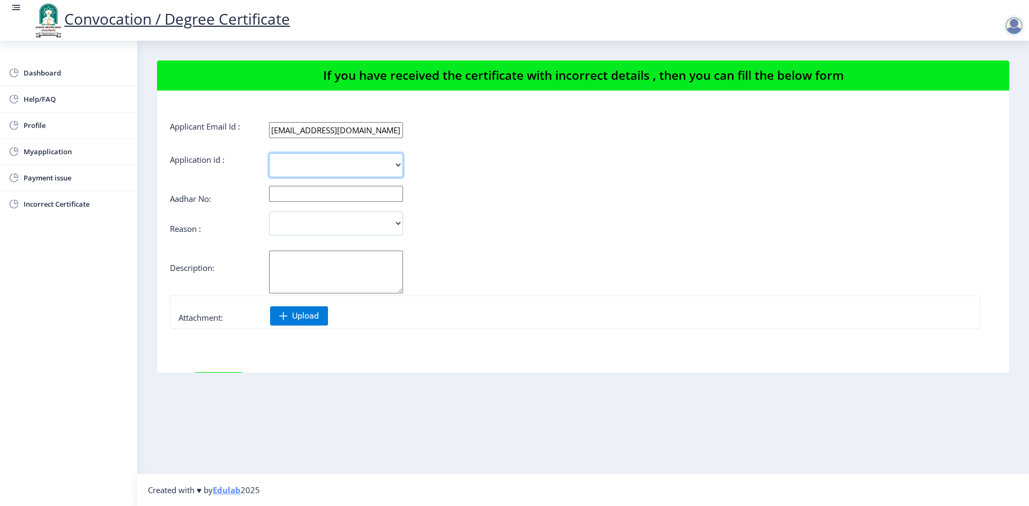
click at [302, 165] on select "2095 2096" at bounding box center [336, 165] width 134 height 24
drag, startPoint x: 443, startPoint y: 191, endPoint x: 464, endPoint y: 190, distance: 20.9
click at [445, 191] on form "Applicant Email Id : [EMAIL_ADDRESS][DOMAIN_NAME] Application id : 2095 2096 Aa…" at bounding box center [583, 287] width 826 height 333
click at [299, 192] on input "text" at bounding box center [336, 194] width 134 height 16
click at [311, 155] on select "2095 2096" at bounding box center [336, 165] width 134 height 24
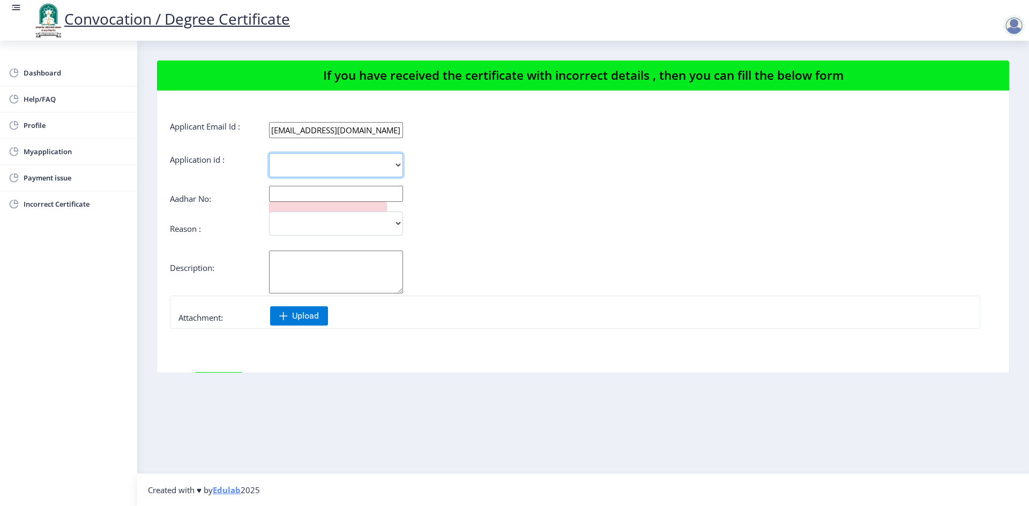
click at [318, 160] on select "2095 2096" at bounding box center [336, 165] width 134 height 24
drag, startPoint x: 318, startPoint y: 160, endPoint x: 315, endPoint y: 165, distance: 5.5
click at [318, 160] on select "2095 2096" at bounding box center [336, 165] width 134 height 24
drag, startPoint x: 312, startPoint y: 167, endPoint x: 63, endPoint y: 204, distance: 252.5
click at [63, 204] on span "Incorrect Certificate" at bounding box center [76, 204] width 105 height 13
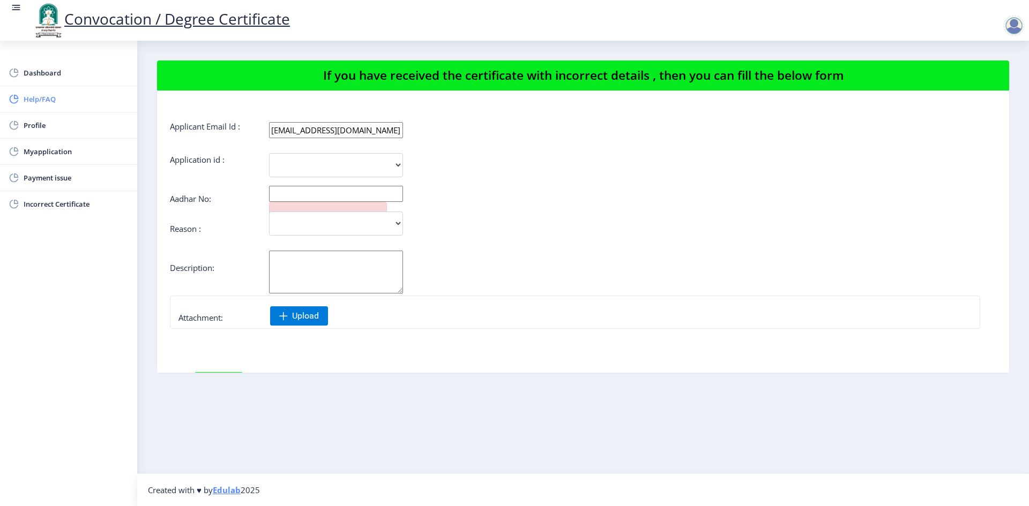
click at [40, 100] on span "Help/FAQ" at bounding box center [76, 99] width 105 height 13
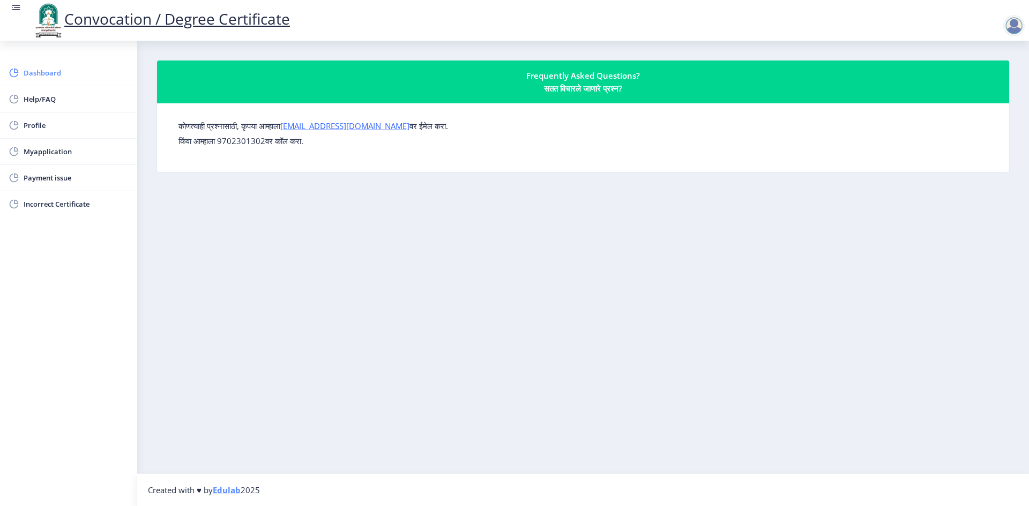
click at [43, 72] on span "Dashboard" at bounding box center [76, 72] width 105 height 13
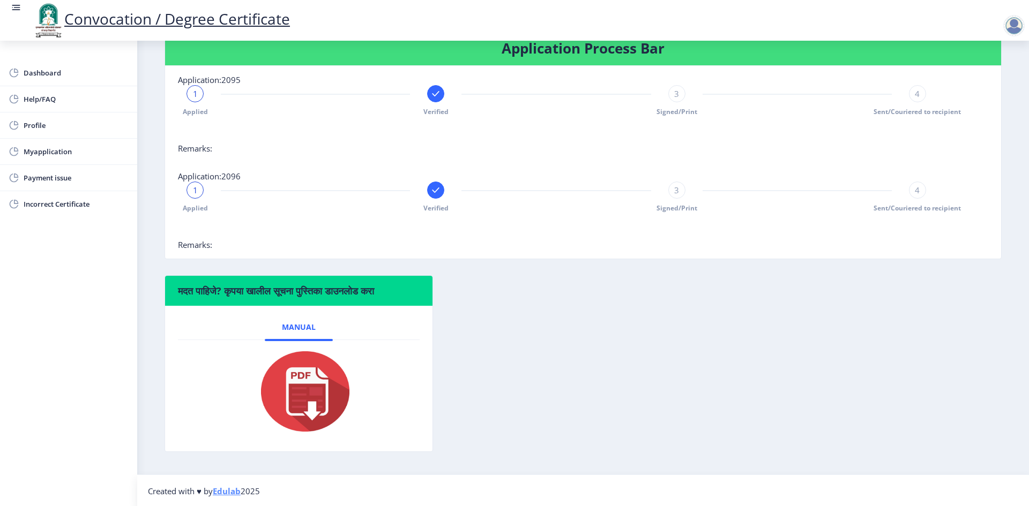
scroll to position [217, 0]
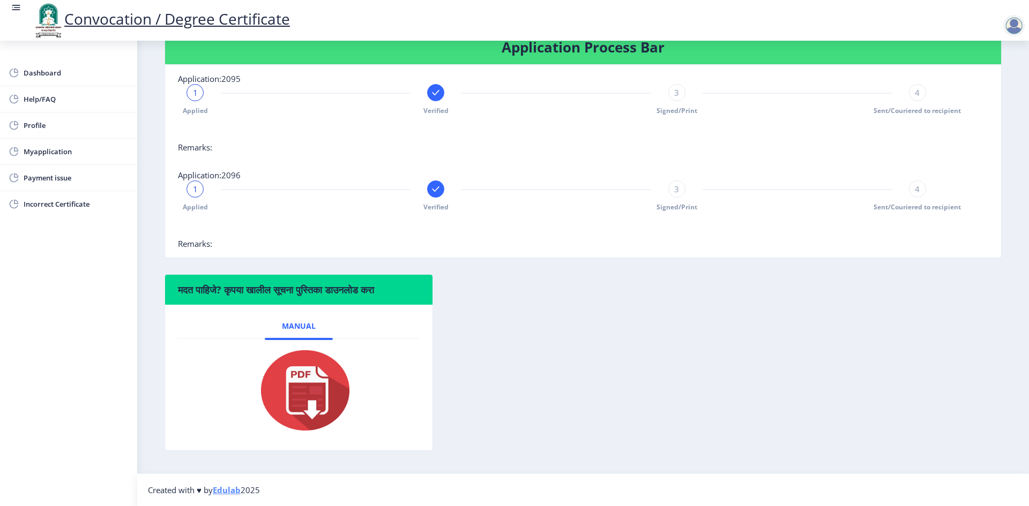
click at [198, 244] on span "Remarks:" at bounding box center [195, 243] width 34 height 11
click at [380, 287] on h6 "मदत पाहिजे? कृपया खालील सूचना पुस्तिका डाउनलोड करा" at bounding box center [299, 290] width 242 height 13
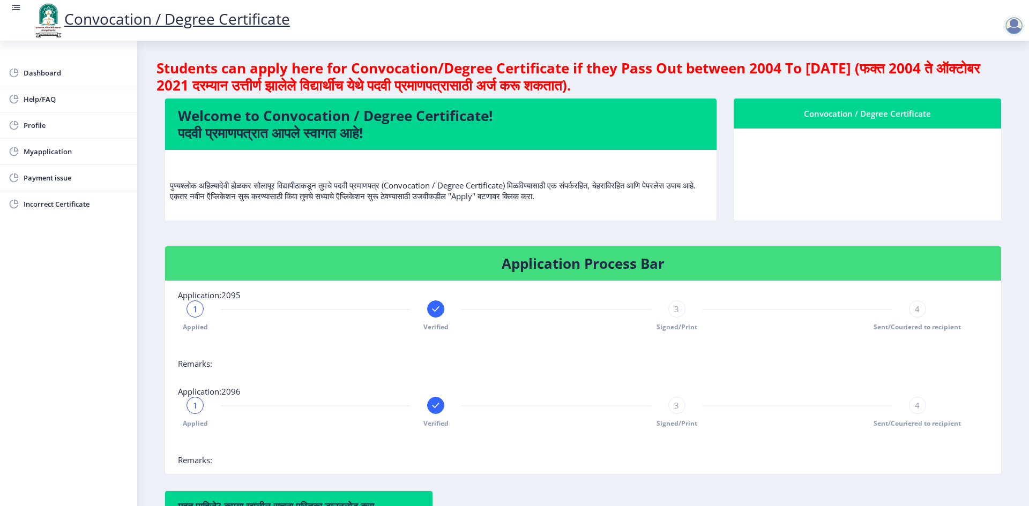
scroll to position [0, 0]
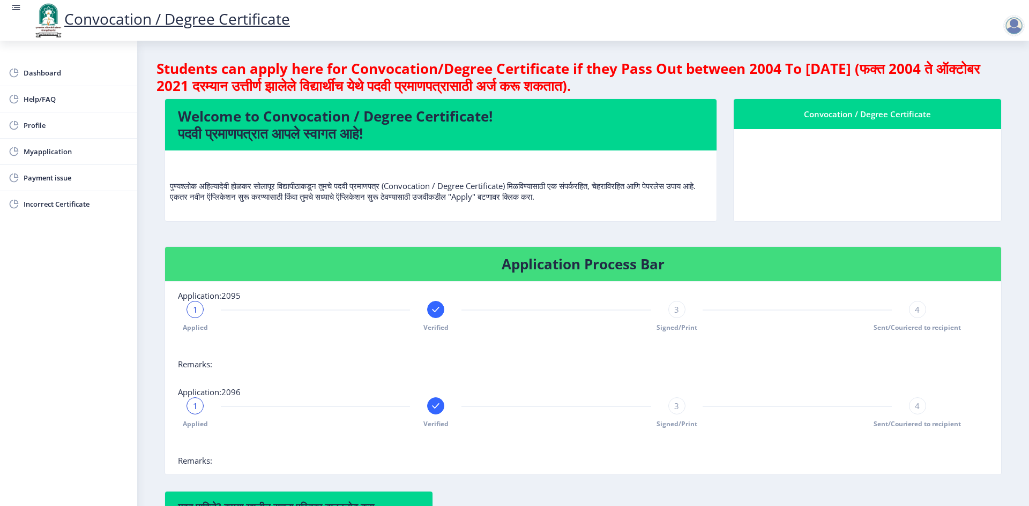
click at [823, 114] on div "Convocation / Degree Certificate" at bounding box center [868, 114] width 242 height 13
click at [841, 168] on nb-card-body at bounding box center [867, 175] width 267 height 92
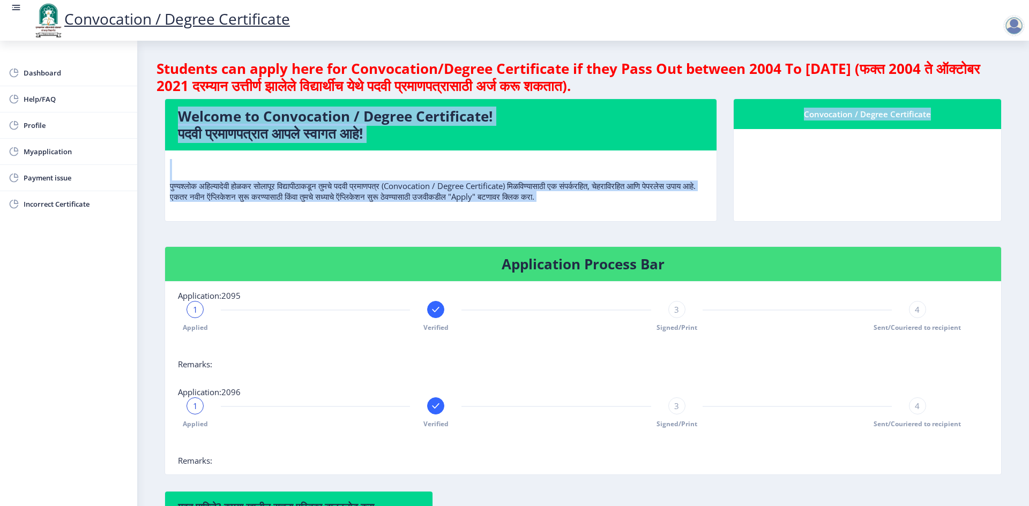
click at [841, 168] on nb-card-body at bounding box center [867, 175] width 267 height 92
click at [40, 75] on span "Dashboard" at bounding box center [76, 72] width 105 height 13
click at [43, 126] on span "Profile" at bounding box center [76, 125] width 105 height 13
select select
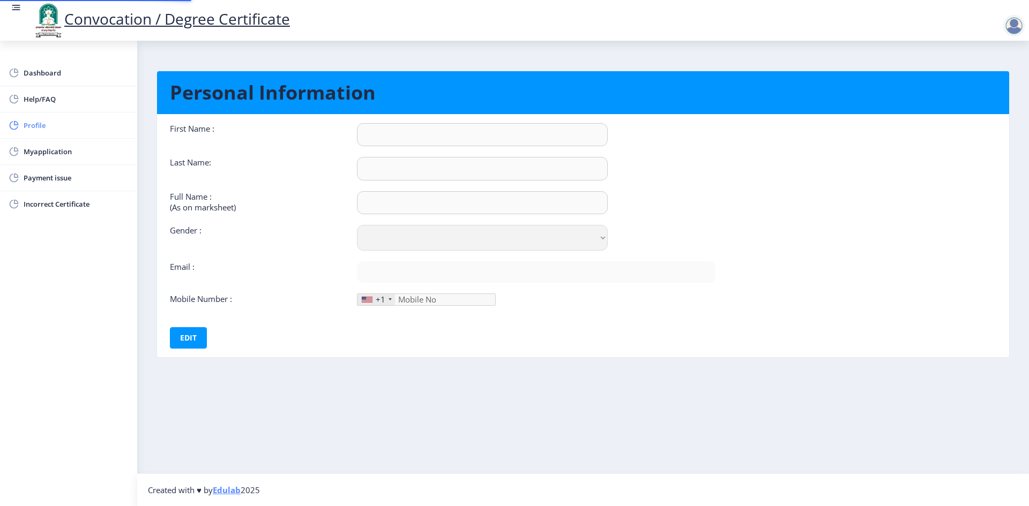
type input "[PERSON_NAME]"
type input "RATHOD"
type input "RATHOD [PERSON_NAME]"
select select "[DEMOGRAPHIC_DATA]"
type input "[EMAIL_ADDRESS][DOMAIN_NAME]"
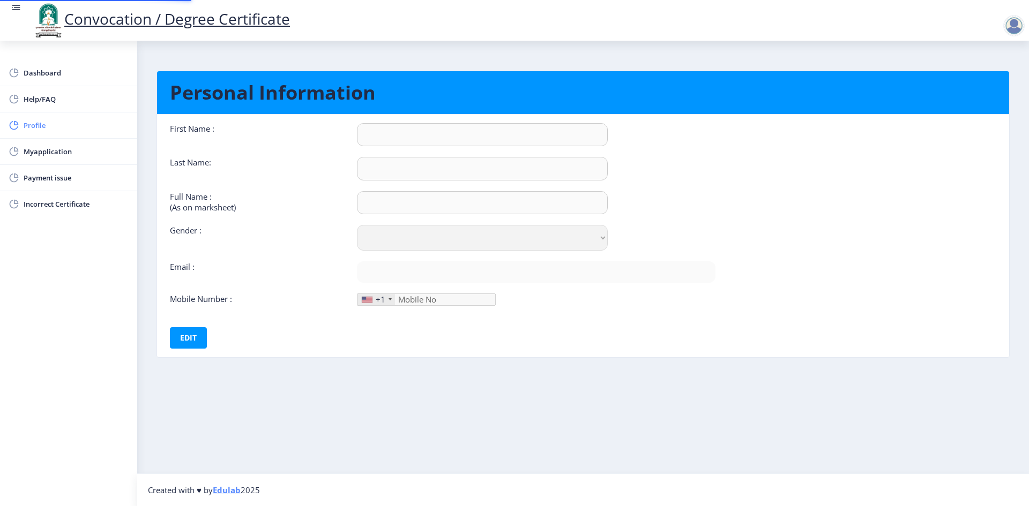
type input "9545869710"
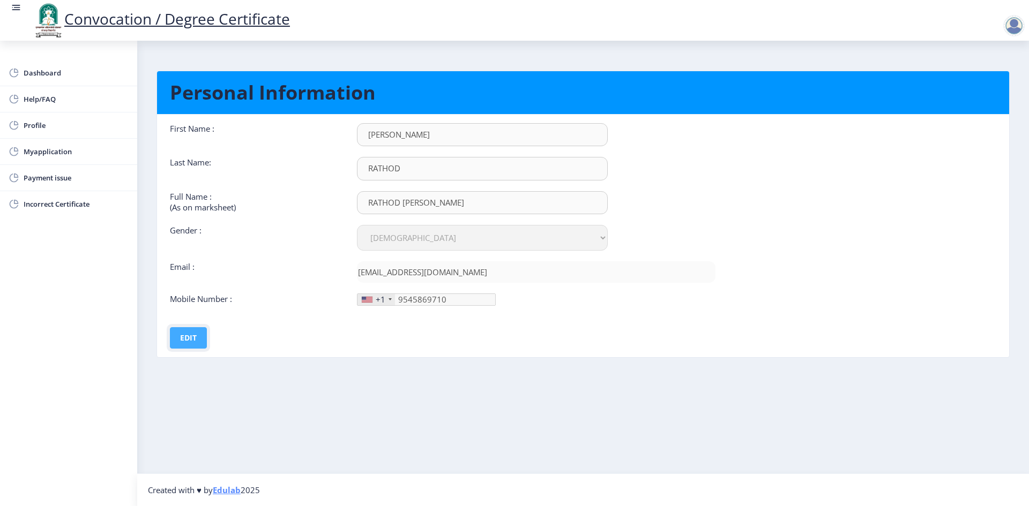
click at [181, 340] on button "Edit" at bounding box center [188, 337] width 37 height 21
click at [197, 338] on button "Save" at bounding box center [195, 337] width 39 height 21
click at [1016, 28] on div at bounding box center [1013, 25] width 21 height 21
click at [989, 83] on span "Log out" at bounding box center [986, 83] width 69 height 13
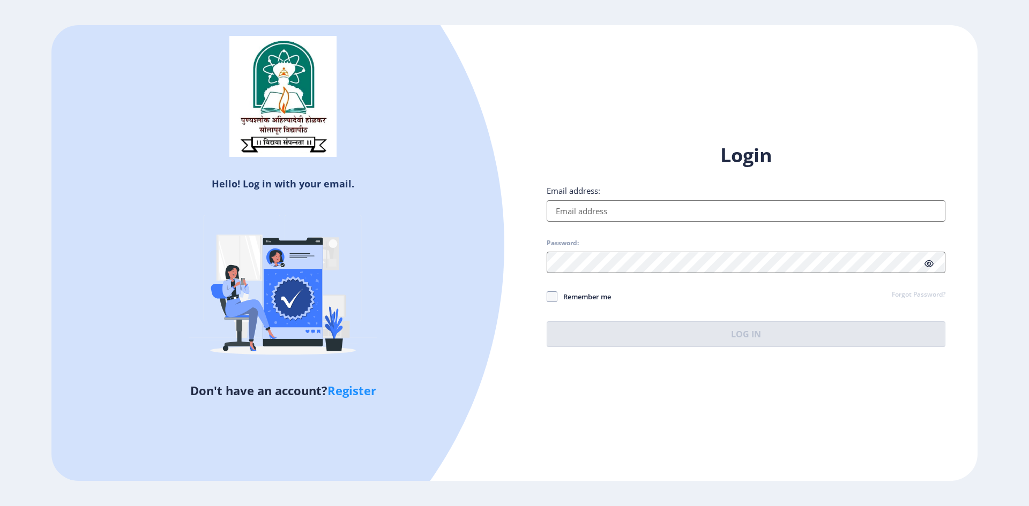
click at [922, 84] on div "Hello! Log in with your email. Don't have an account? Register Login Email addr…" at bounding box center [514, 253] width 926 height 456
click at [920, 83] on div "Hello! Log in with your email. Don't have an account? Register Login Email addr…" at bounding box center [514, 253] width 926 height 456
click at [549, 149] on h1 "Login" at bounding box center [746, 156] width 399 height 26
